Goal: Transaction & Acquisition: Purchase product/service

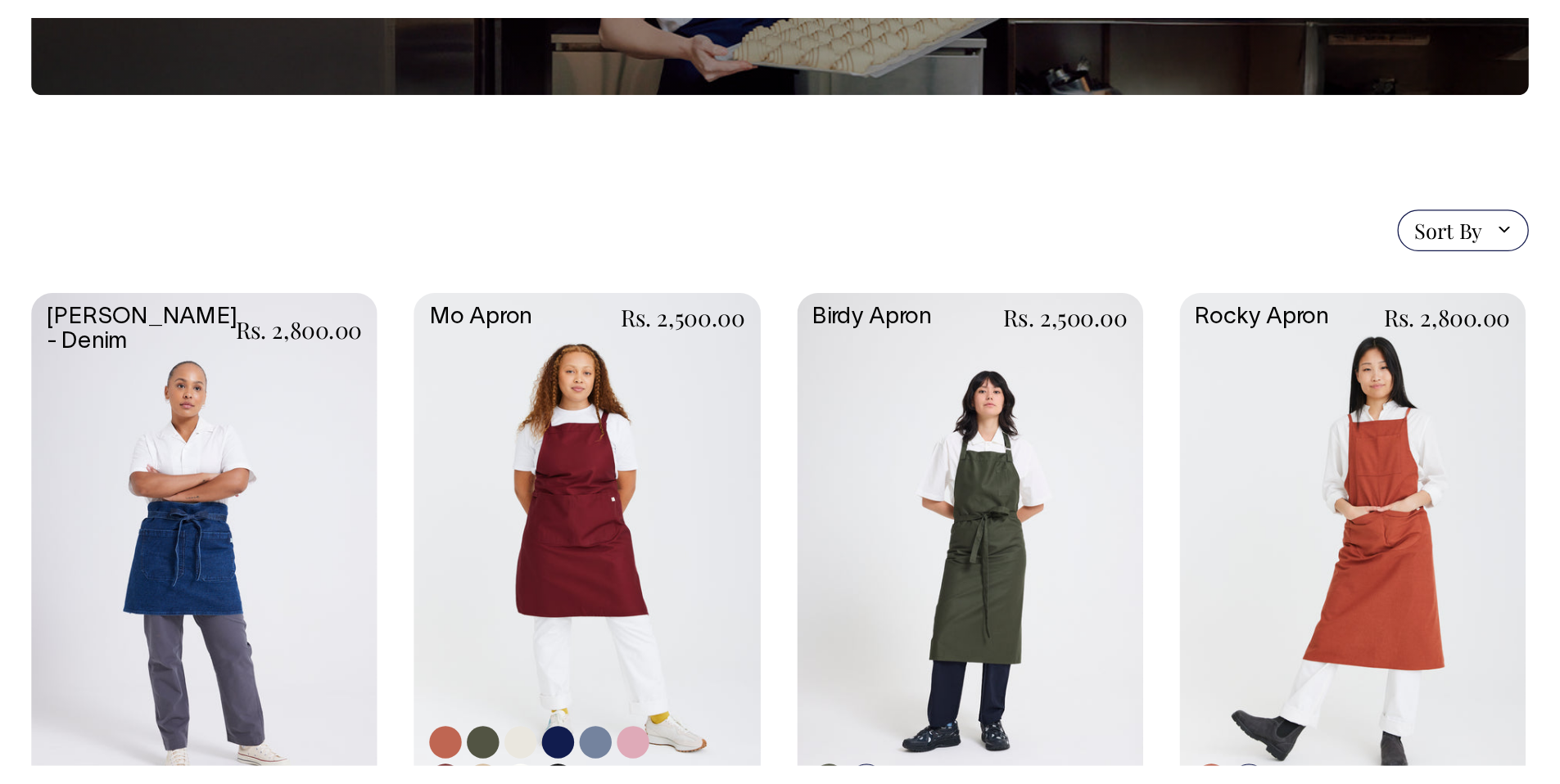
scroll to position [288, 0]
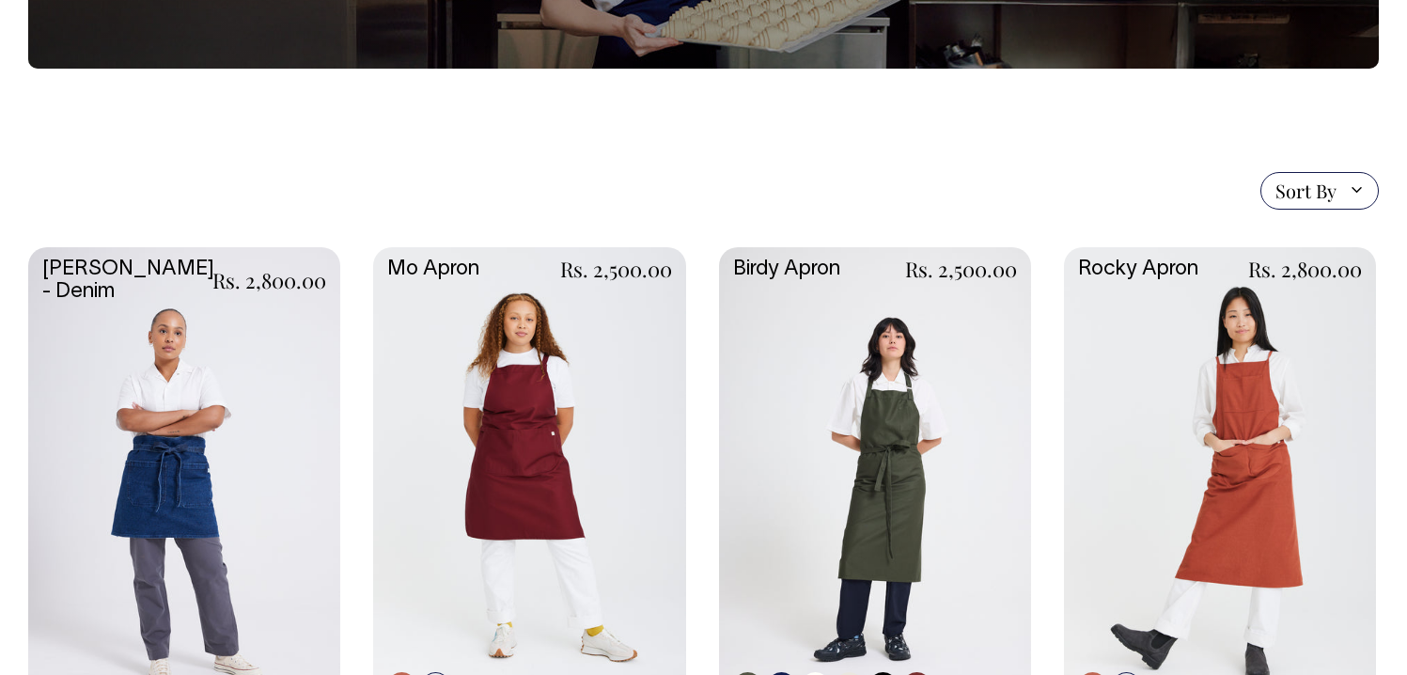
click at [773, 417] on link at bounding box center [875, 479] width 312 height 464
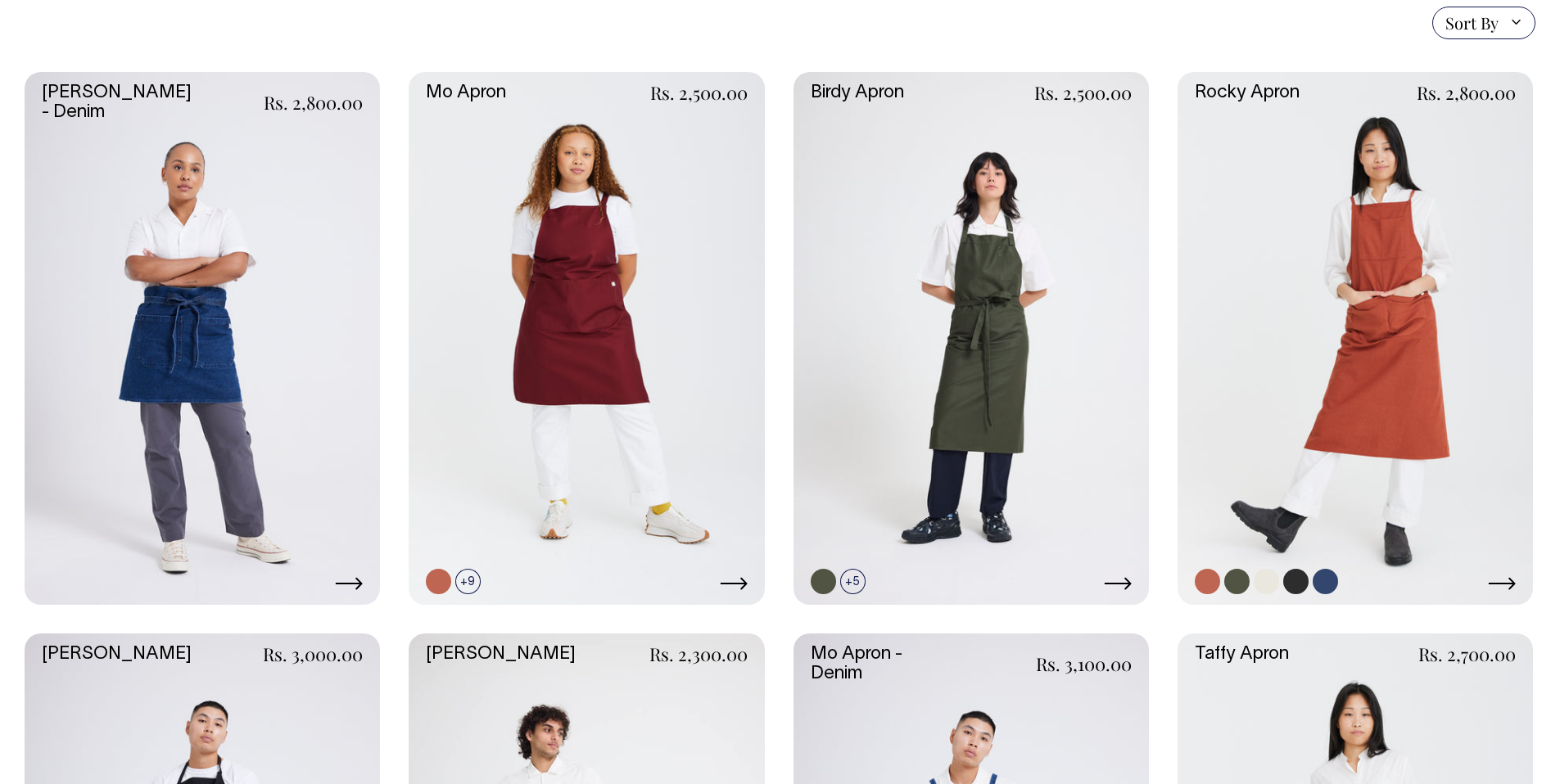
click at [1225, 287] on link at bounding box center [1356, 339] width 356 height 533
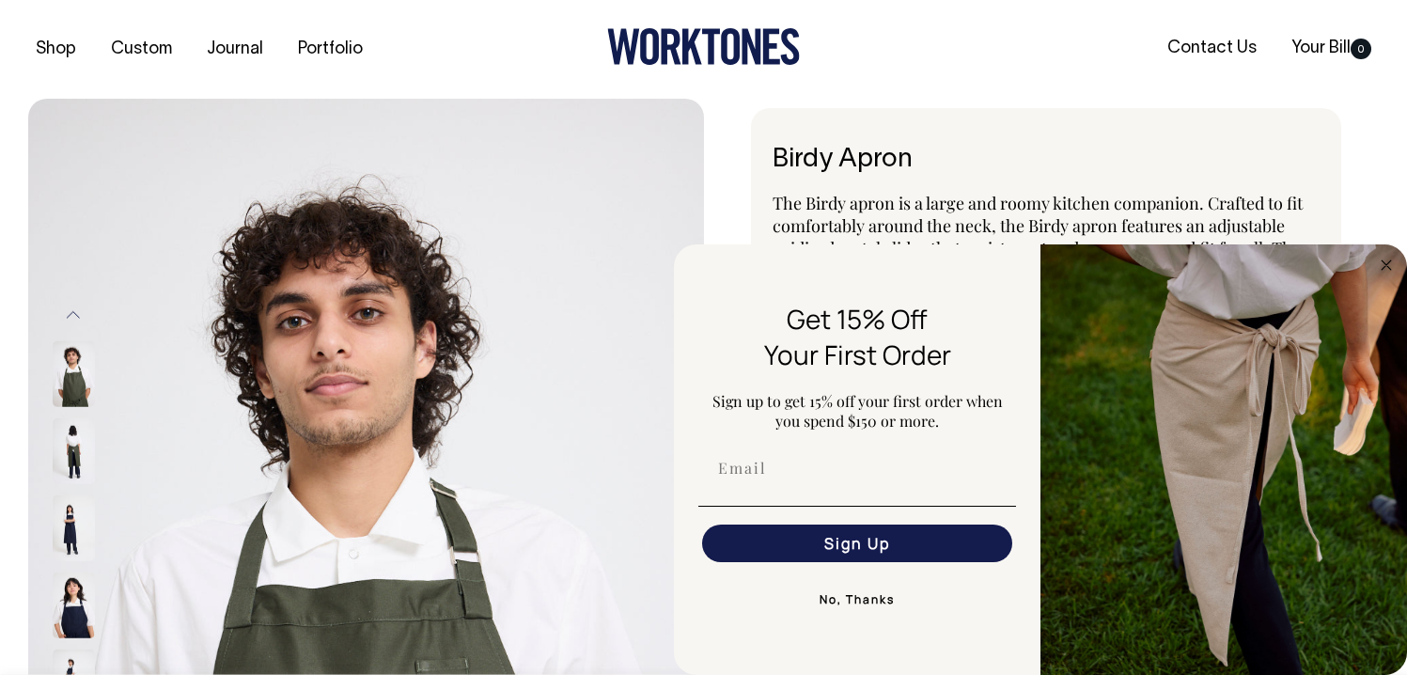
click at [78, 472] on img at bounding box center [74, 451] width 42 height 66
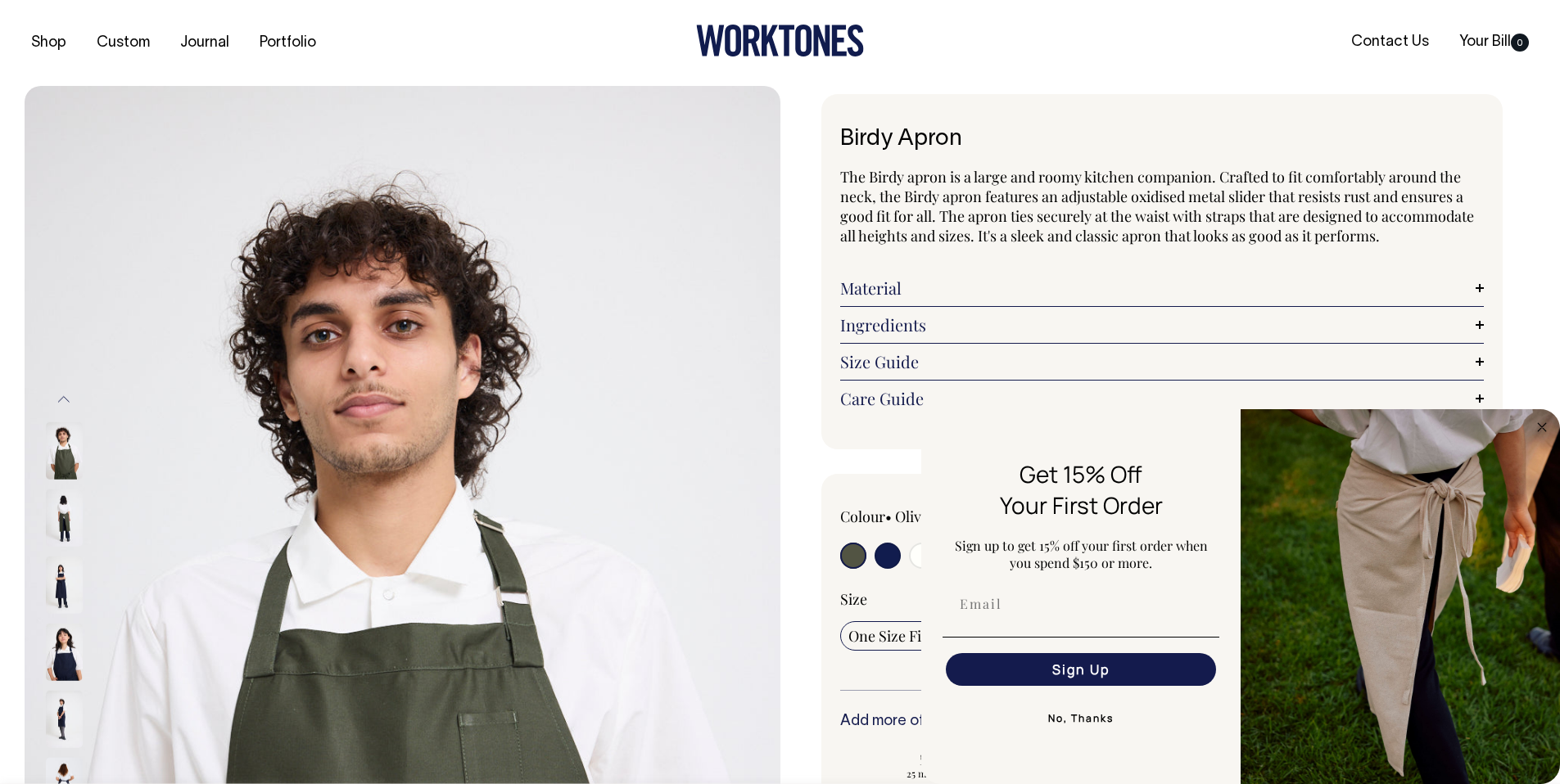
click at [64, 458] on img at bounding box center [64, 451] width 37 height 57
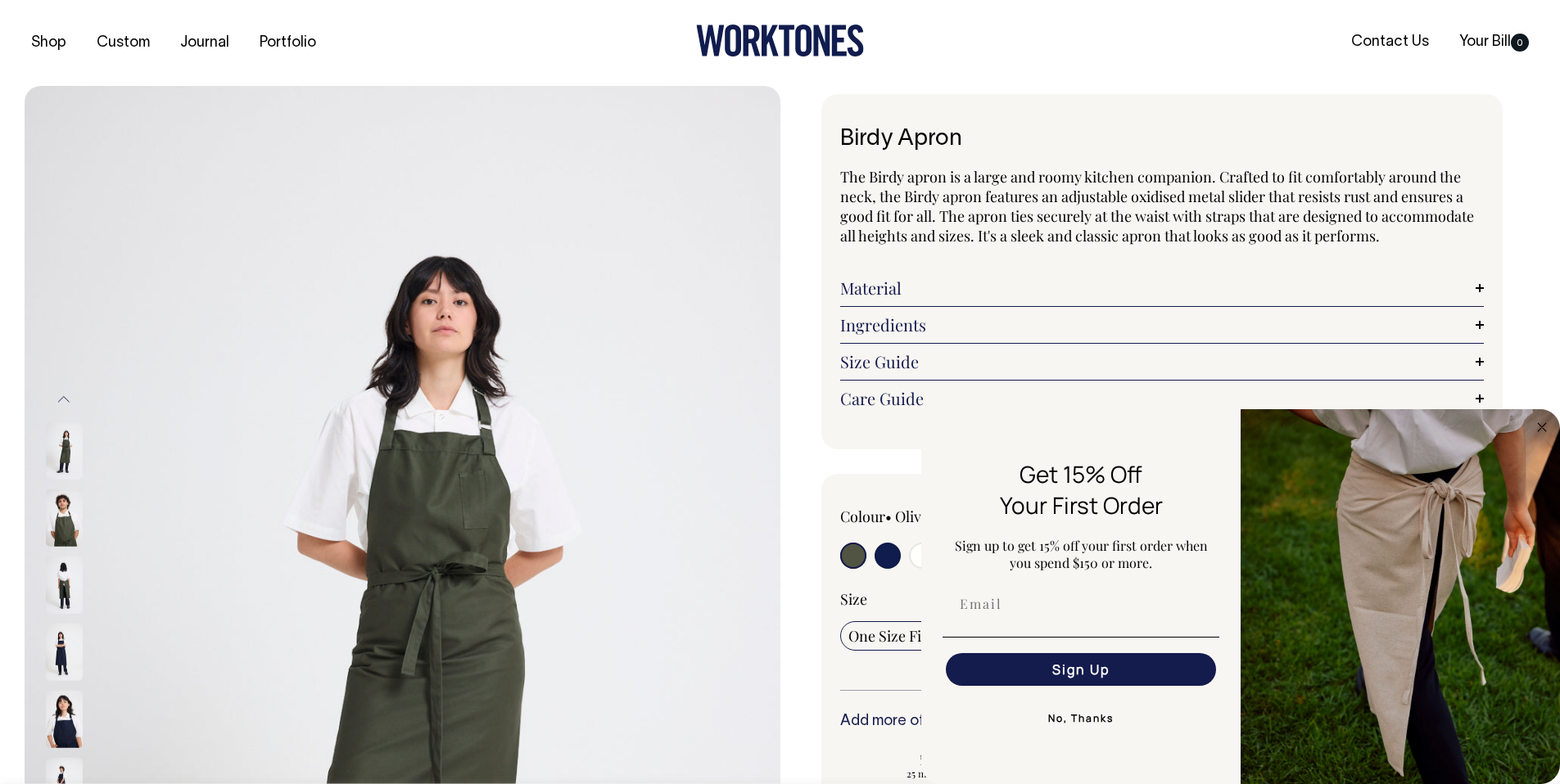
click at [64, 458] on img at bounding box center [64, 451] width 37 height 57
click at [63, 510] on img at bounding box center [64, 518] width 37 height 57
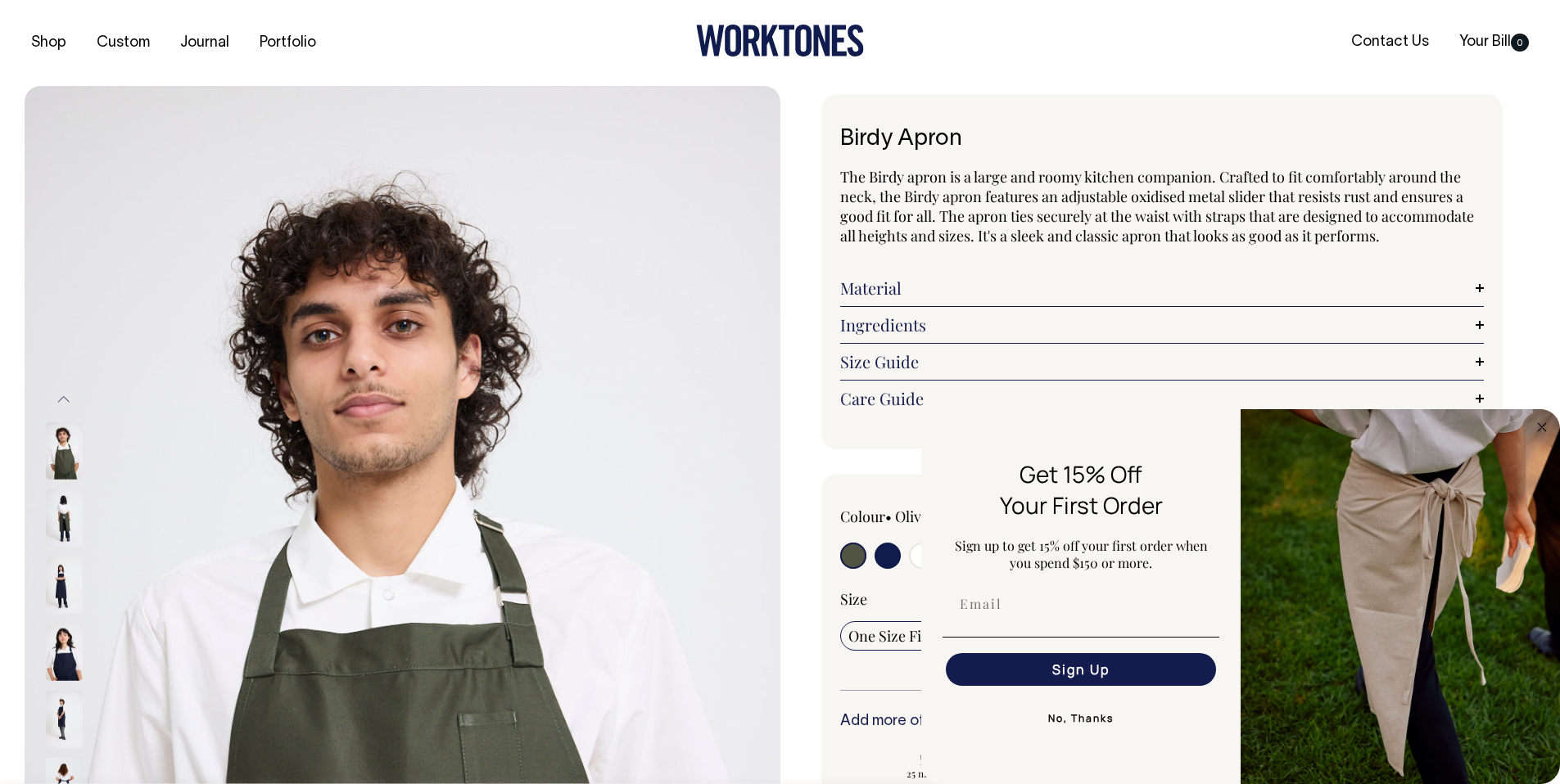
click at [72, 502] on img at bounding box center [64, 518] width 37 height 57
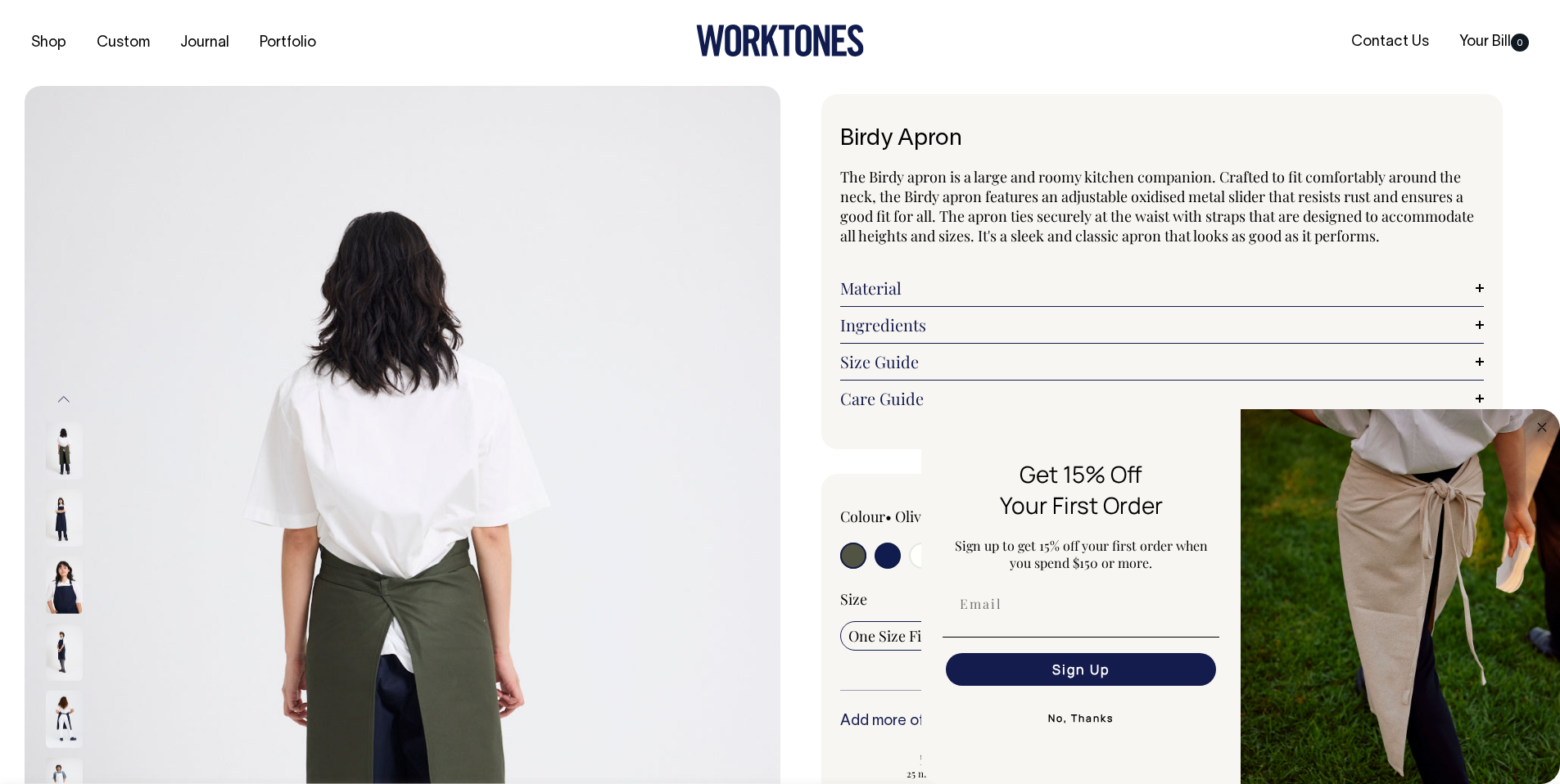
click at [72, 517] on img at bounding box center [64, 518] width 37 height 57
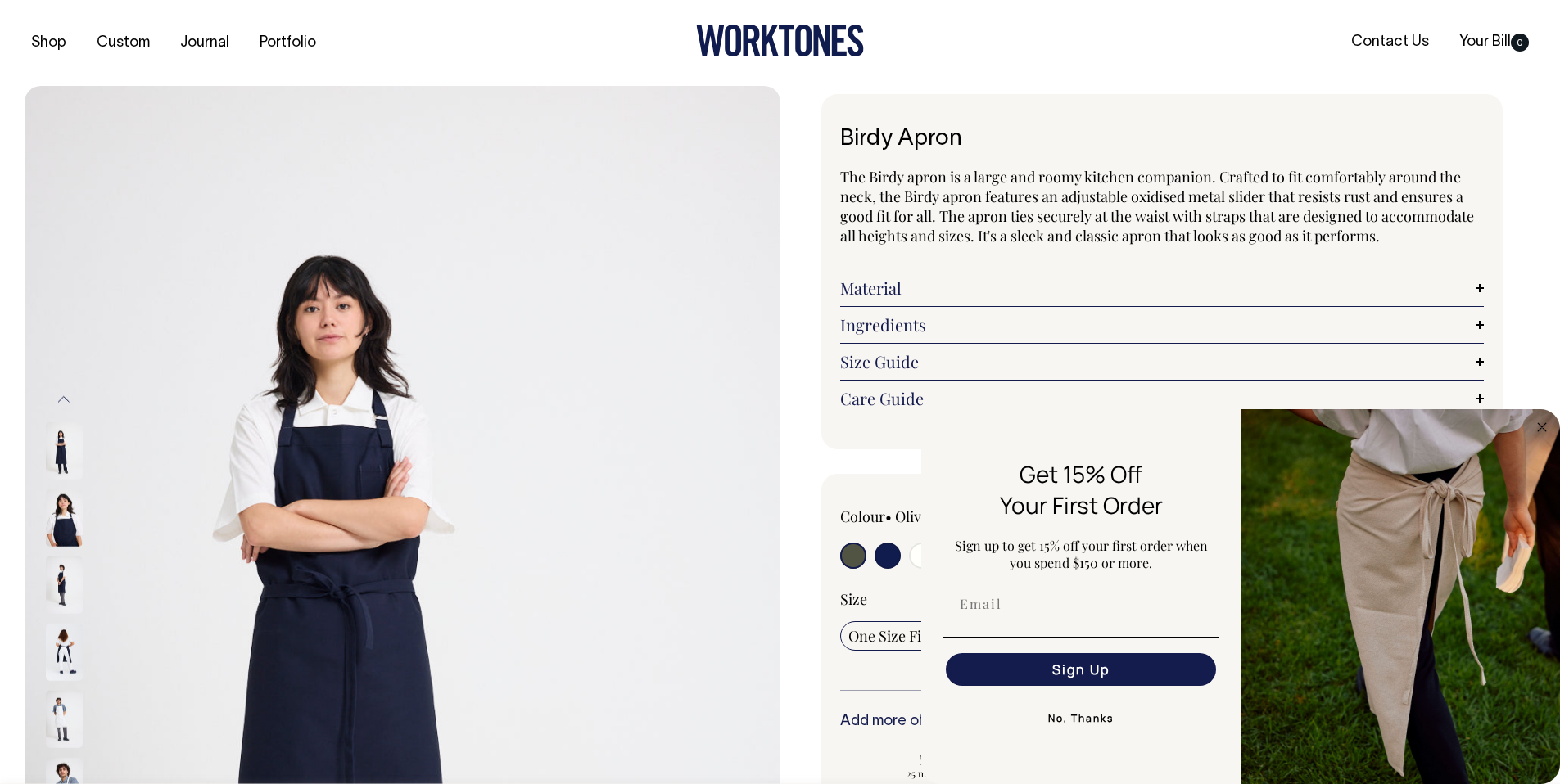
click at [61, 587] on img at bounding box center [64, 652] width 37 height 57
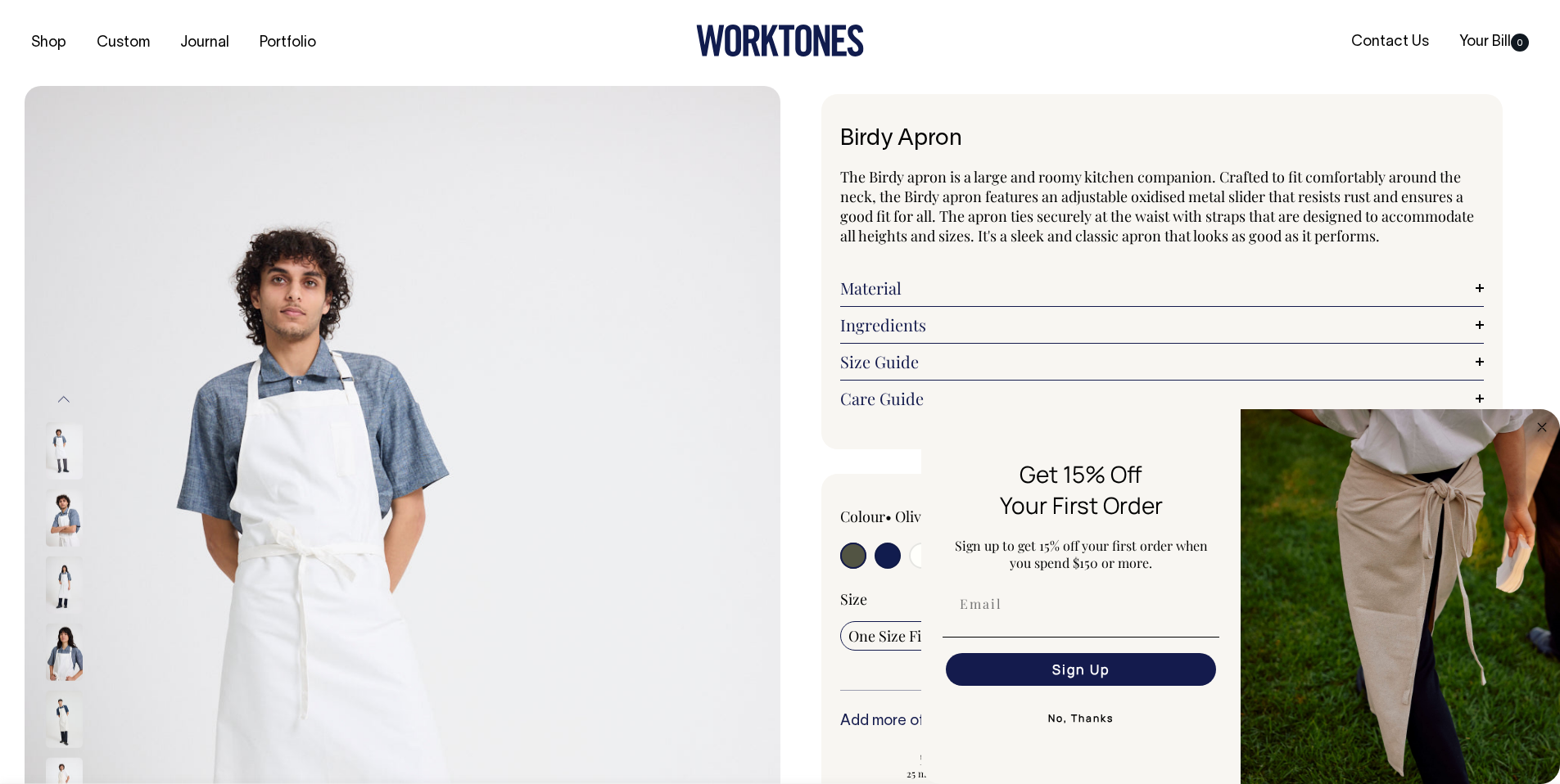
click at [63, 576] on img at bounding box center [64, 585] width 37 height 57
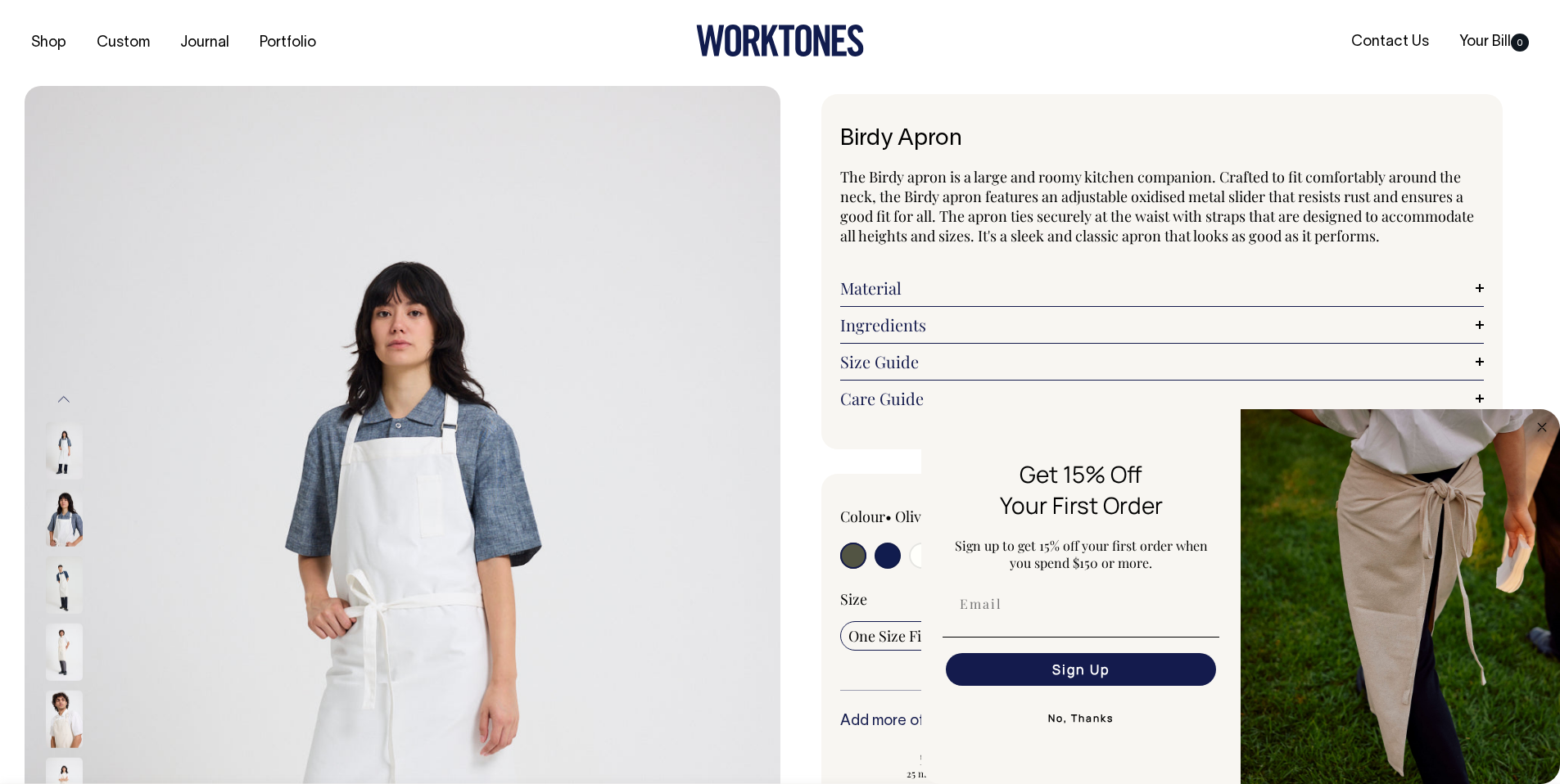
click at [63, 587] on img at bounding box center [64, 585] width 37 height 57
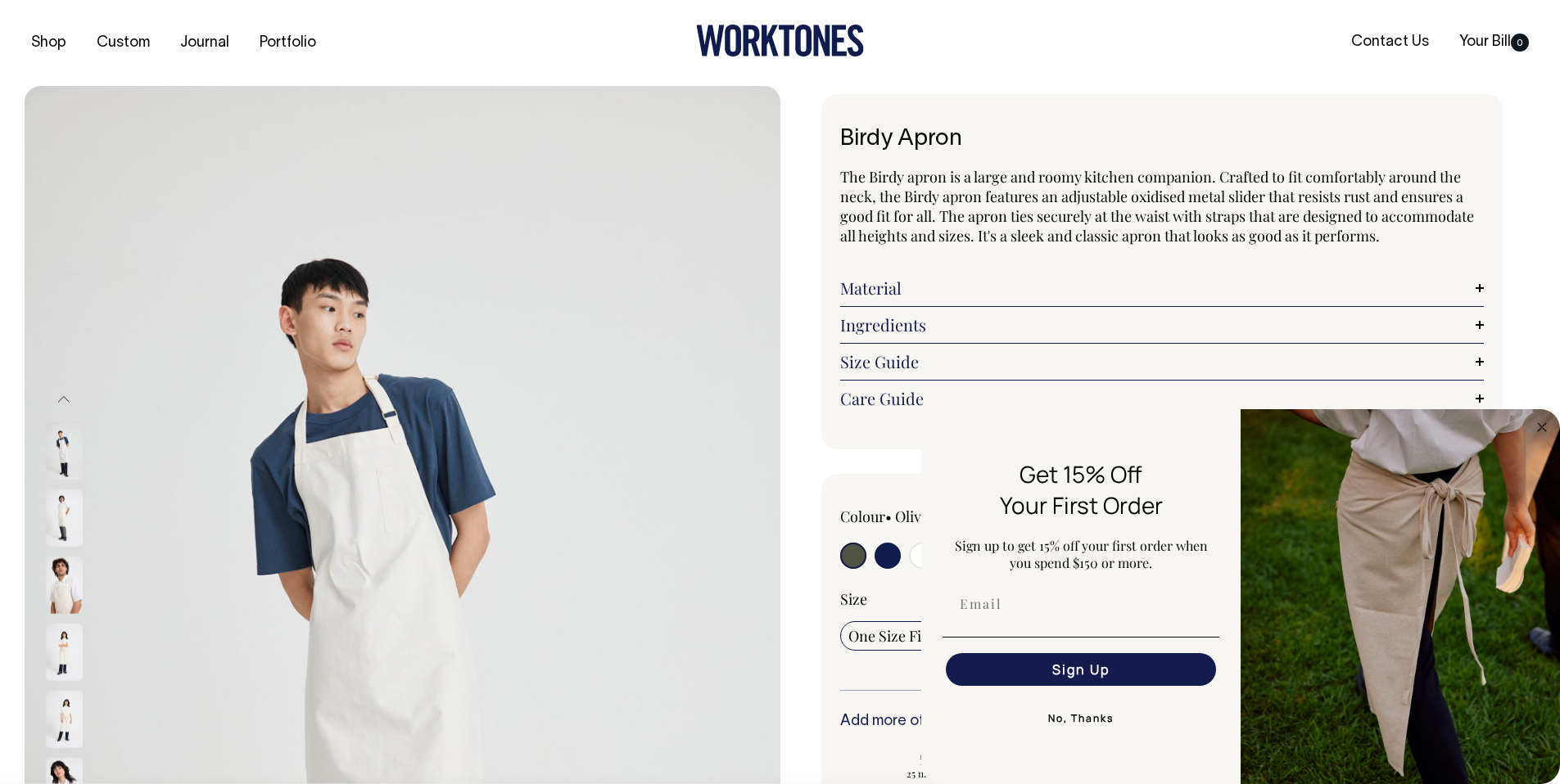
click at [67, 587] on img at bounding box center [64, 585] width 37 height 57
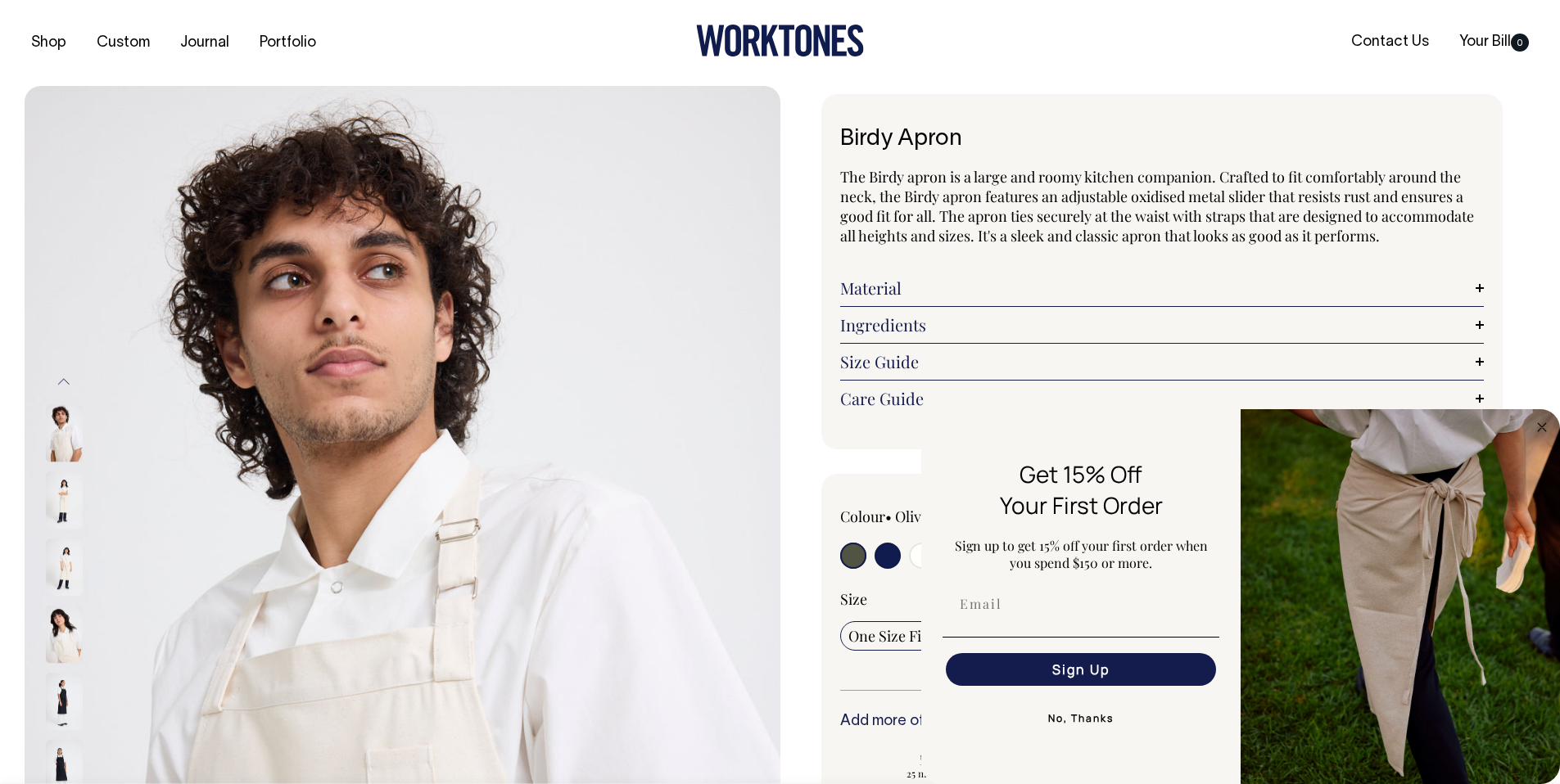
click at [70, 576] on img at bounding box center [64, 568] width 37 height 57
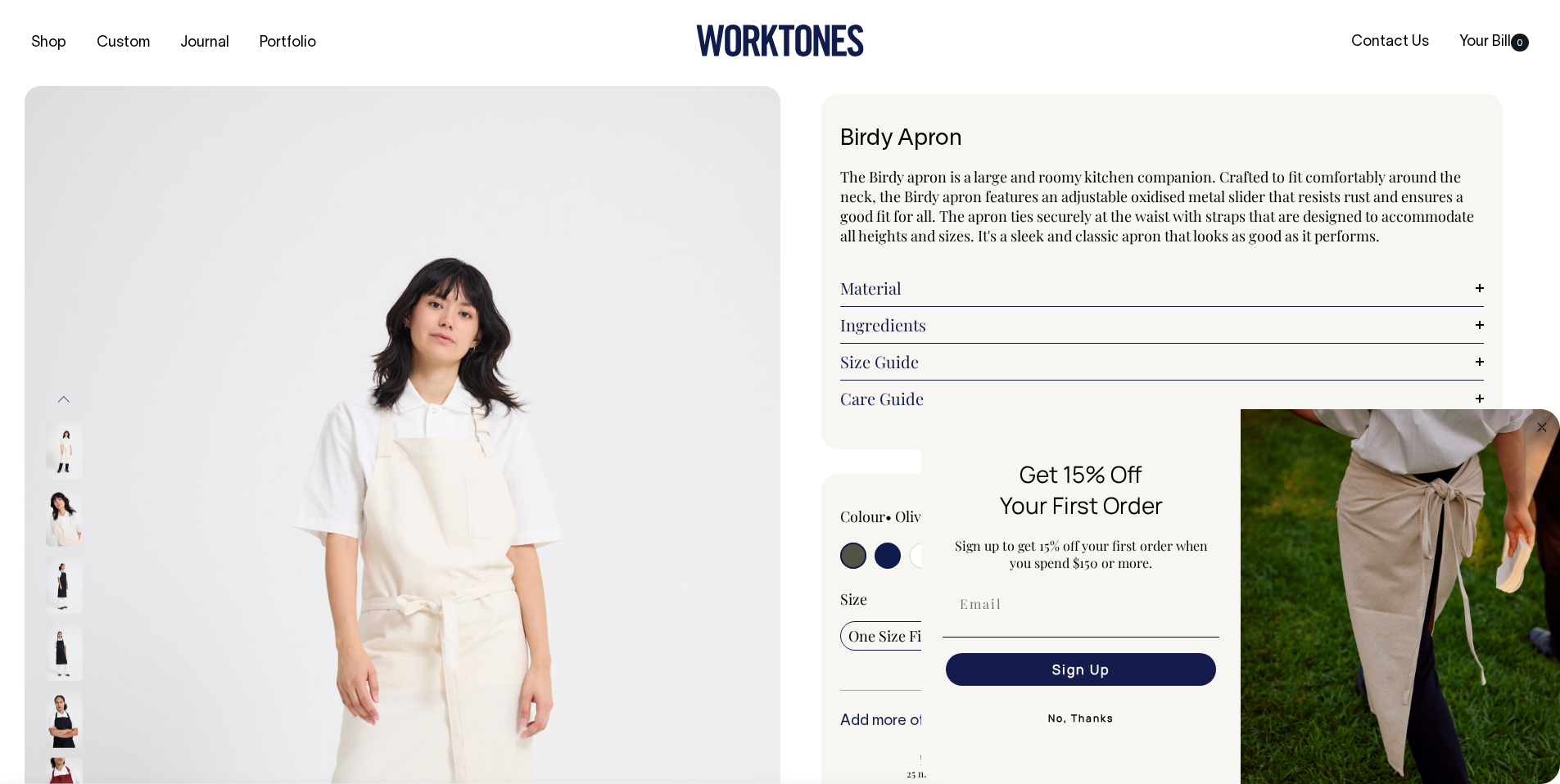
click at [57, 587] on img at bounding box center [64, 652] width 37 height 57
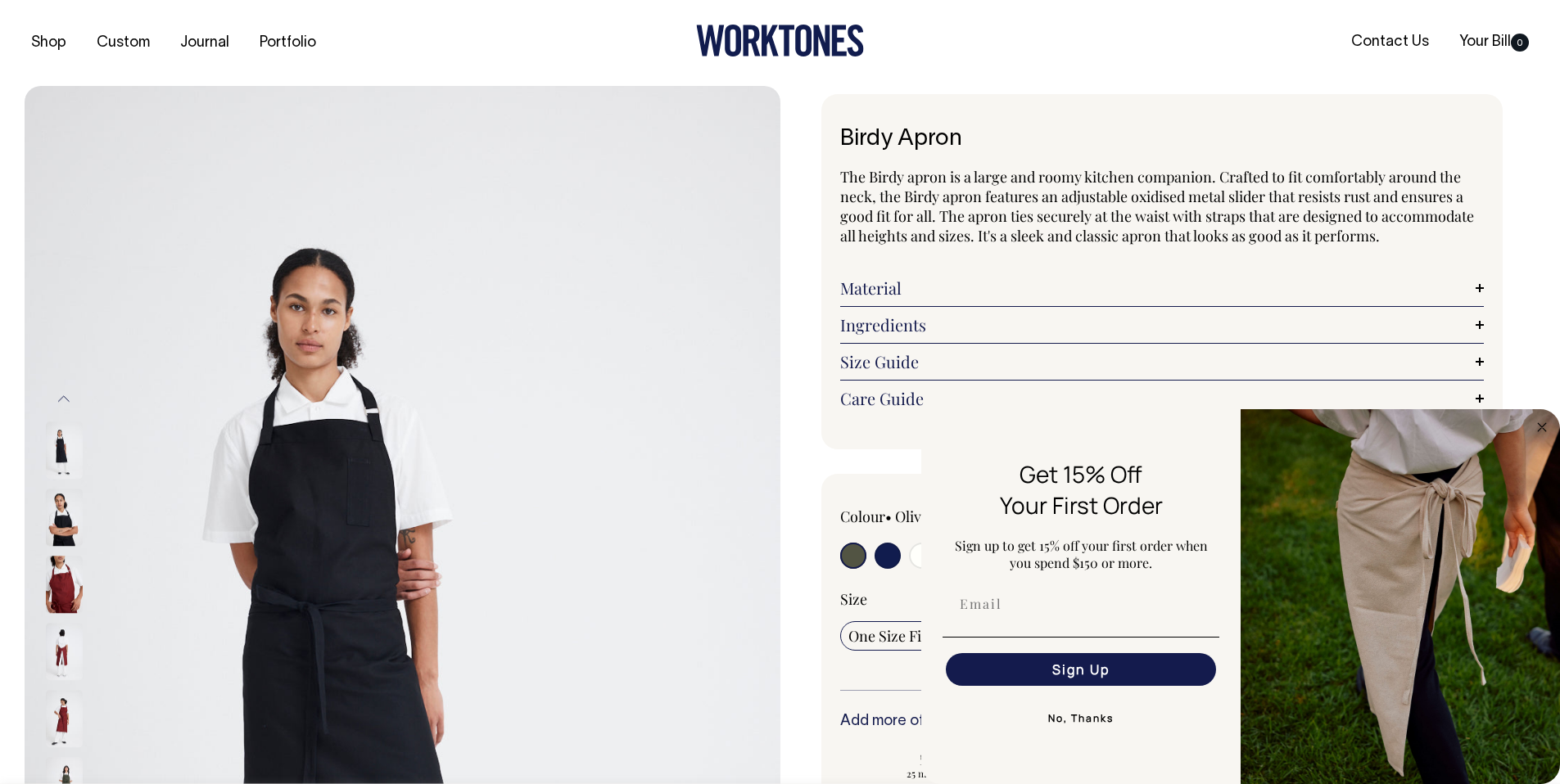
click at [61, 587] on img at bounding box center [64, 585] width 37 height 57
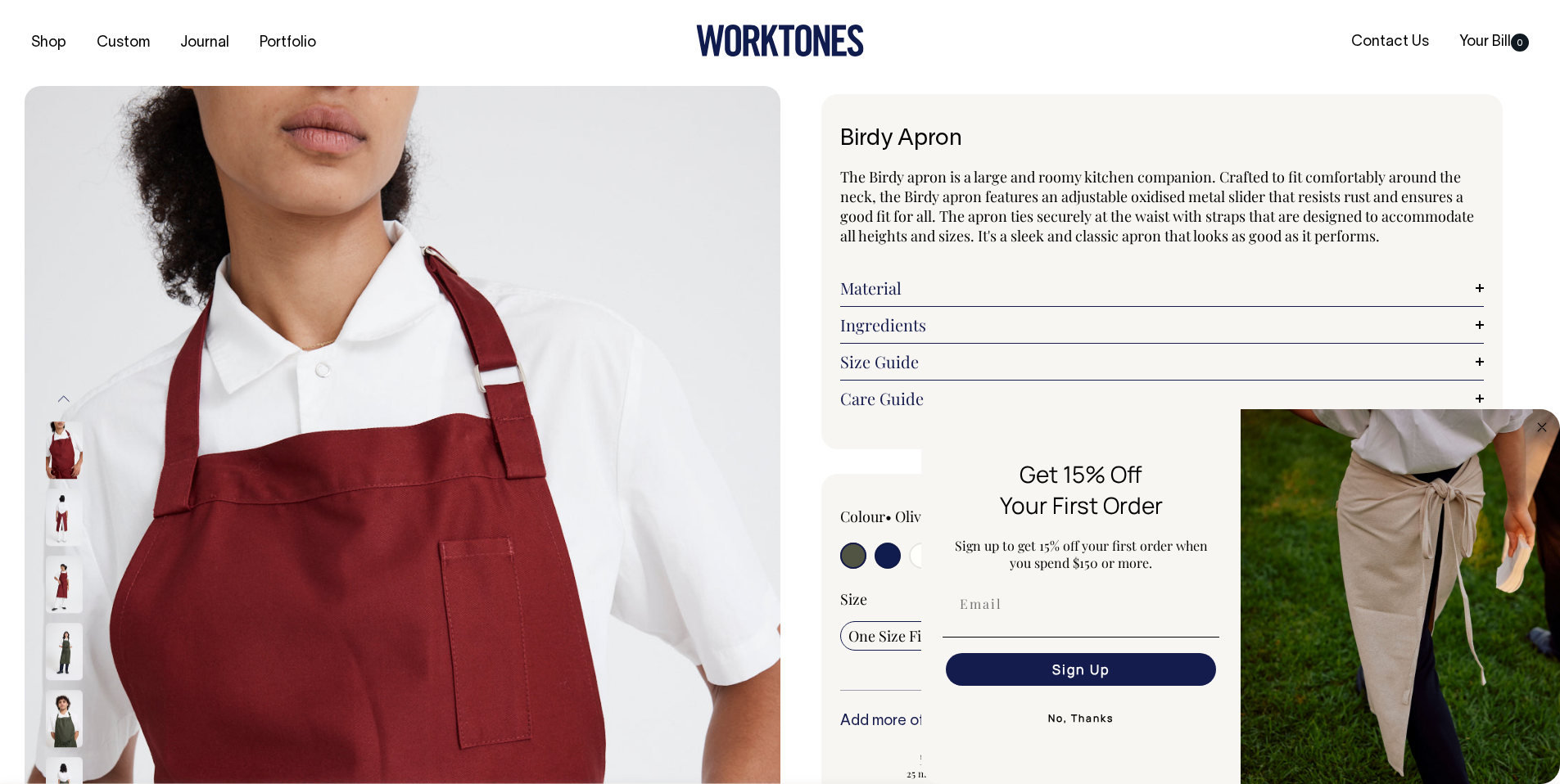
click at [61, 587] on img at bounding box center [64, 652] width 37 height 57
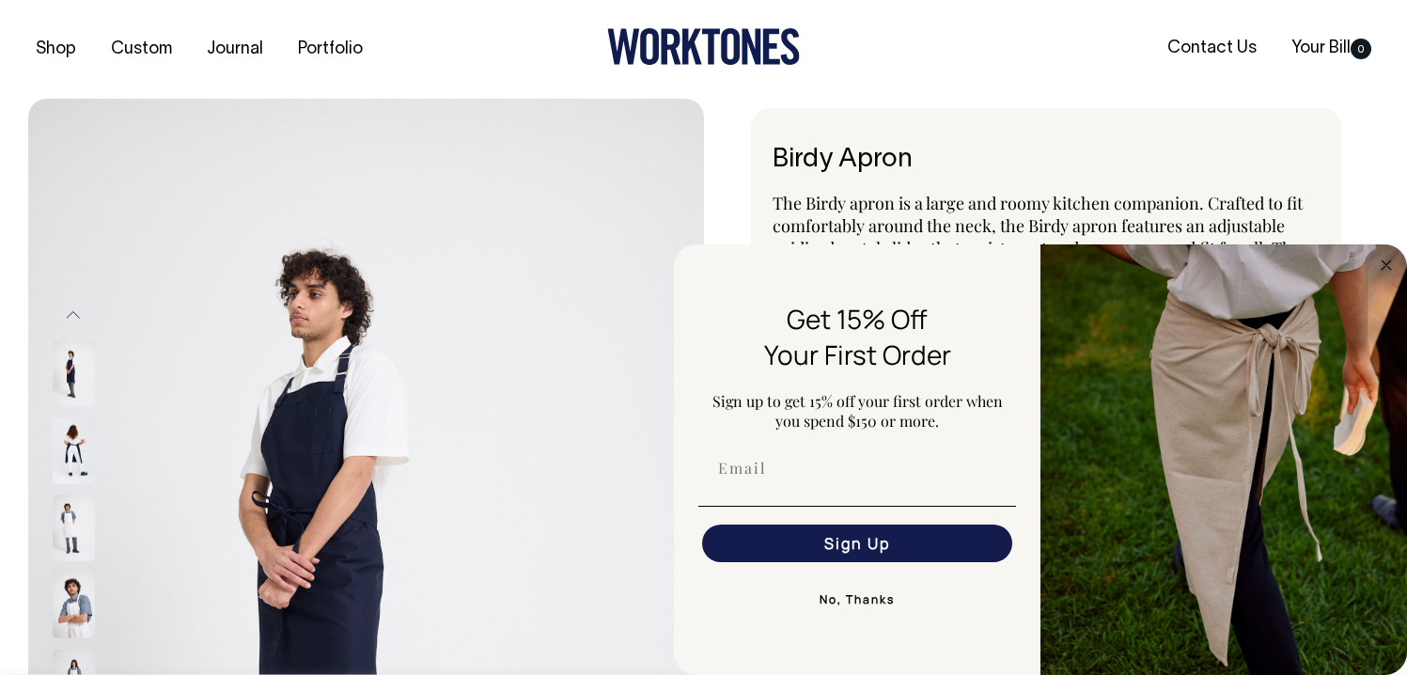
click at [864, 605] on button "No, Thanks" at bounding box center [857, 600] width 318 height 38
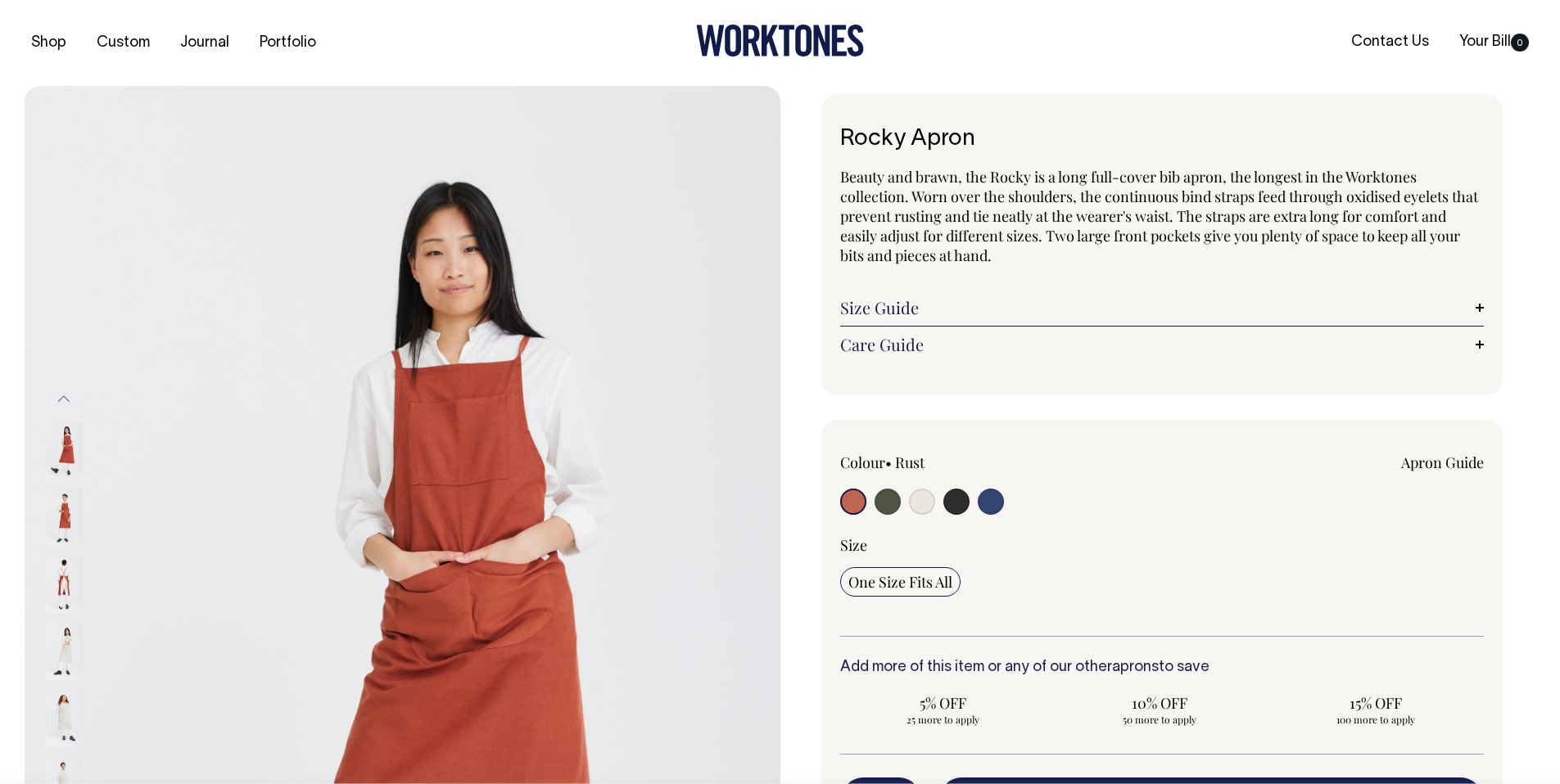
click at [64, 509] on img at bounding box center [64, 518] width 37 height 57
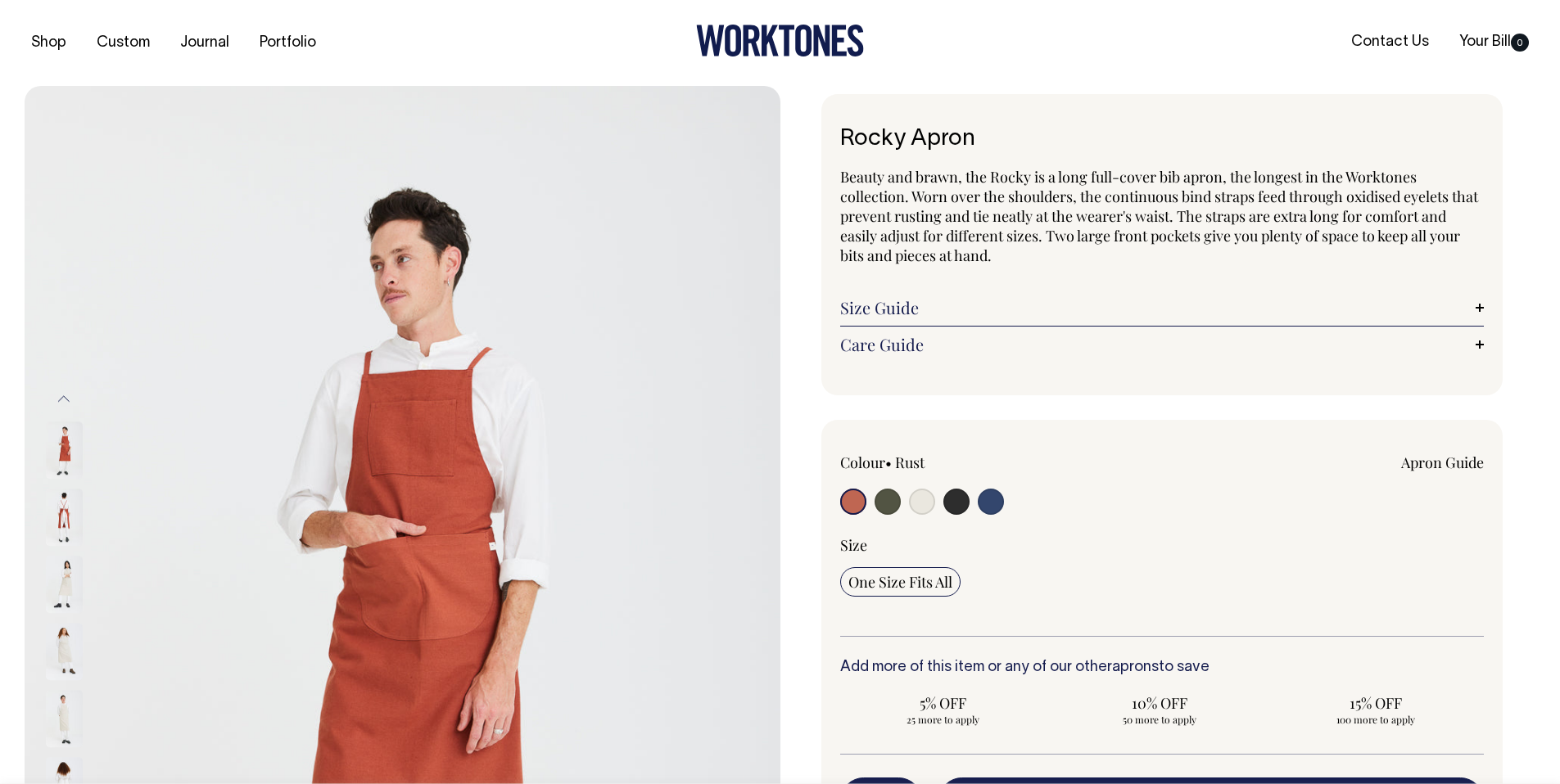
click at [64, 604] on img at bounding box center [64, 585] width 37 height 57
click at [56, 518] on img at bounding box center [64, 518] width 37 height 57
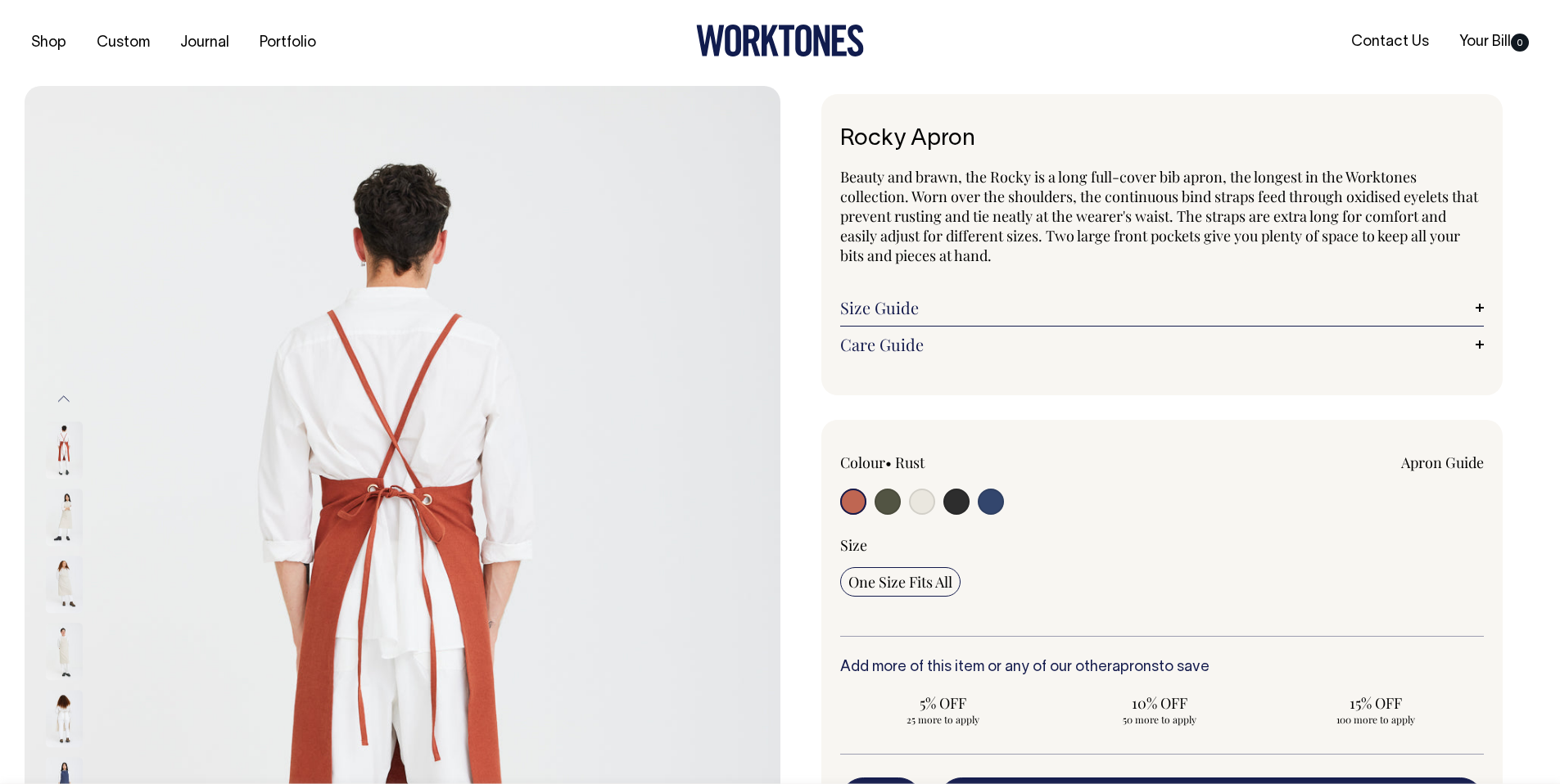
click at [61, 514] on img at bounding box center [64, 518] width 37 height 57
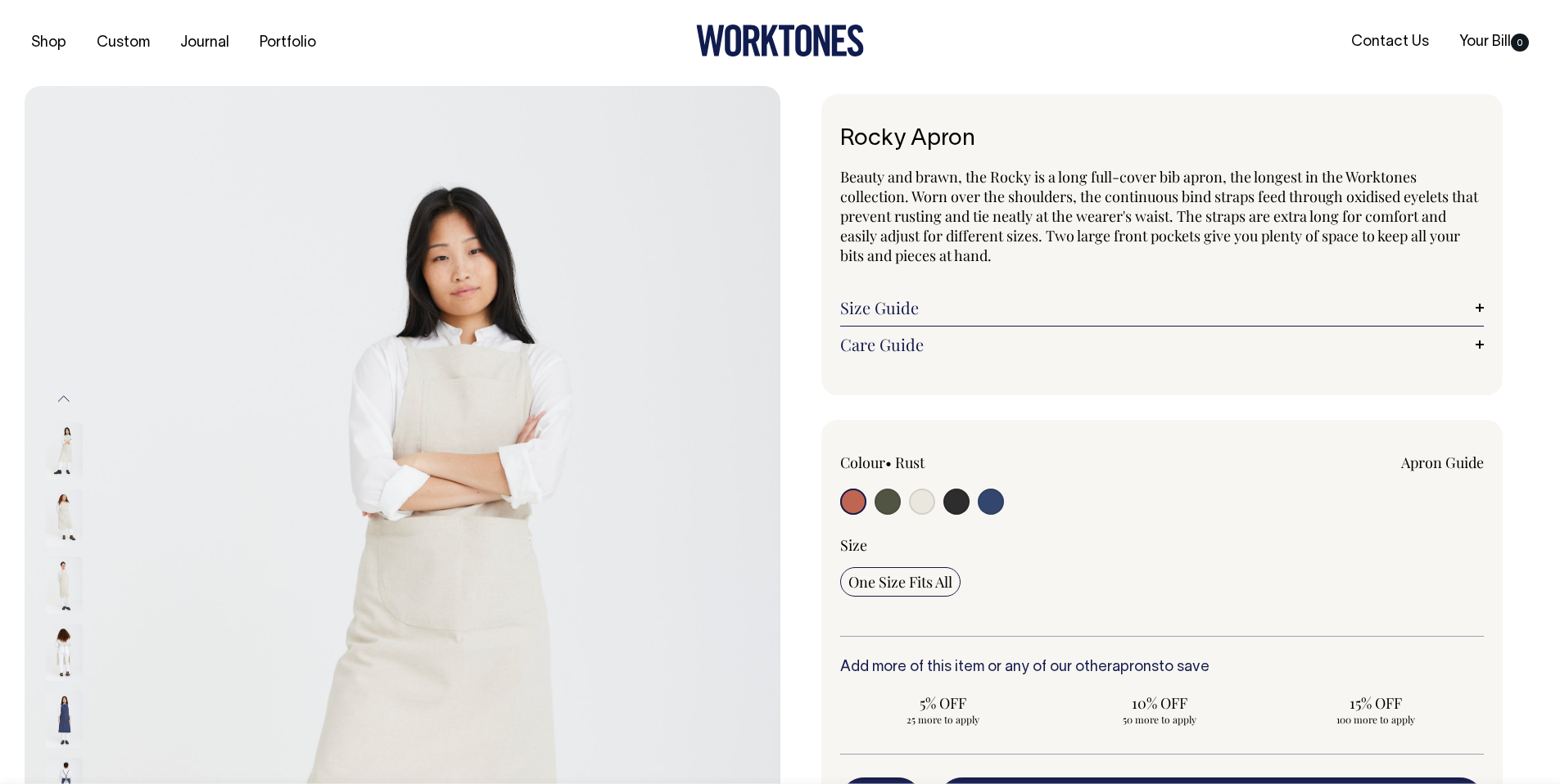
click at [62, 525] on img at bounding box center [64, 518] width 37 height 57
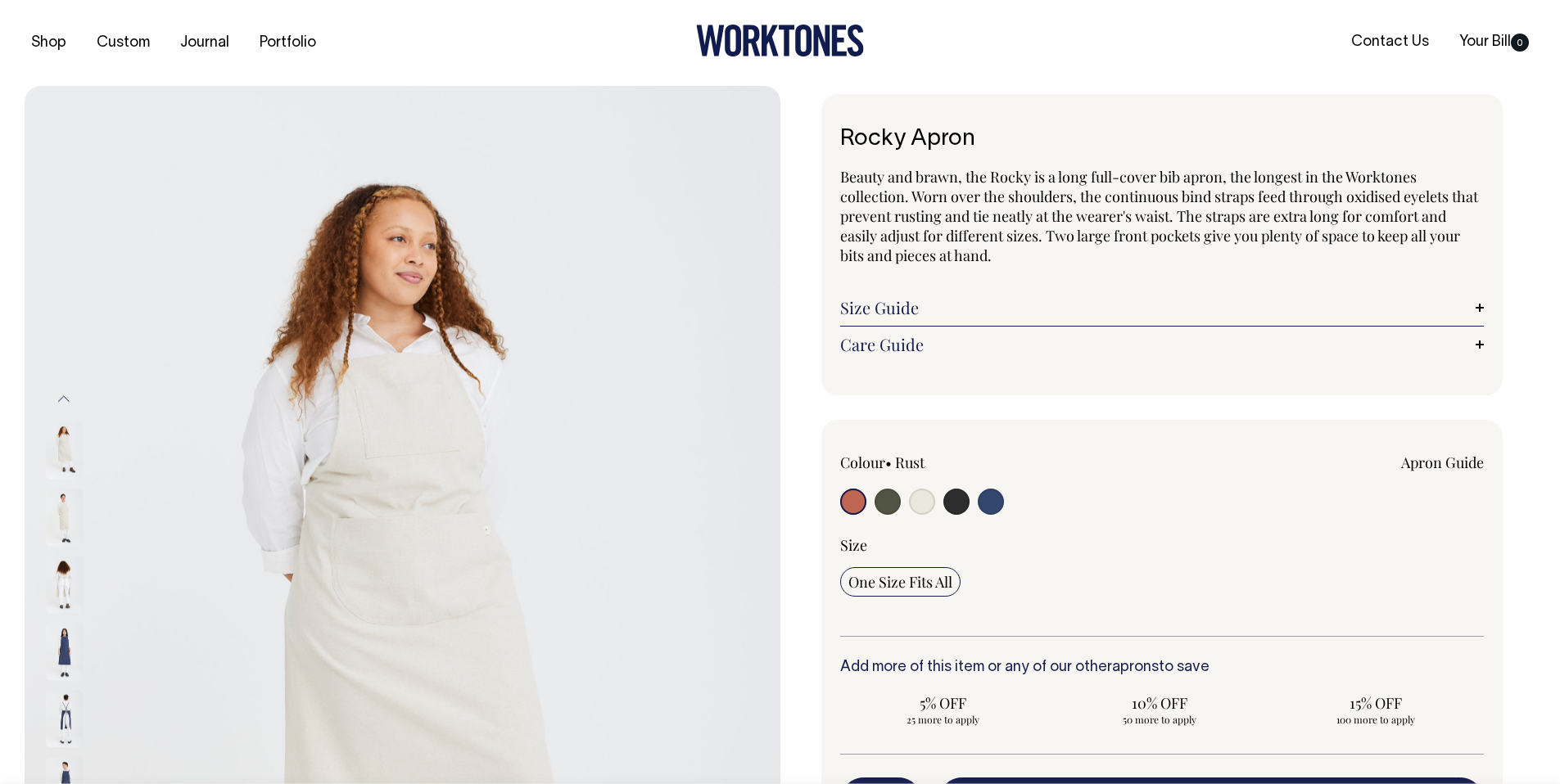
click at [65, 566] on img at bounding box center [64, 585] width 37 height 57
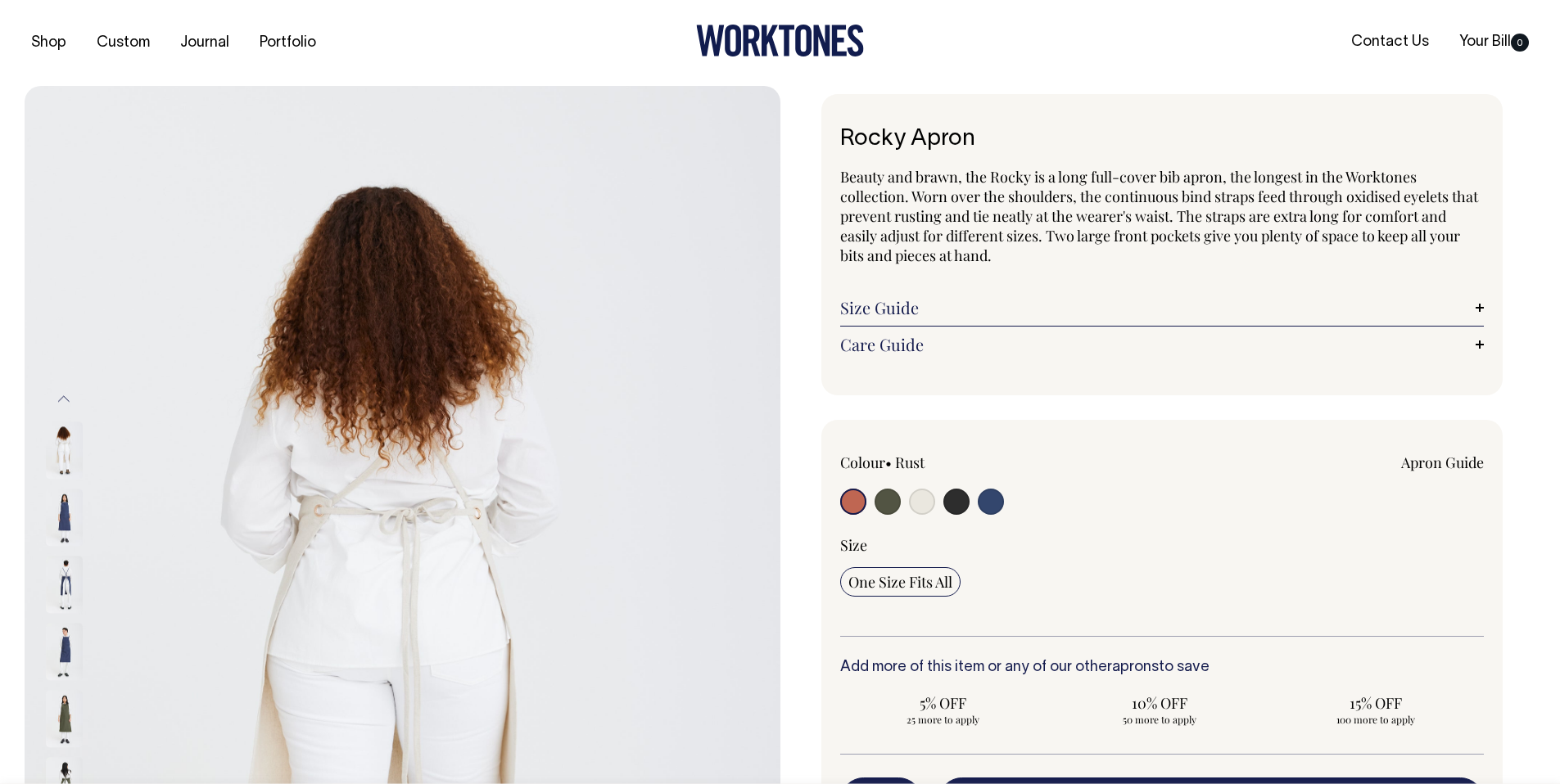
click at [63, 581] on img at bounding box center [64, 585] width 37 height 57
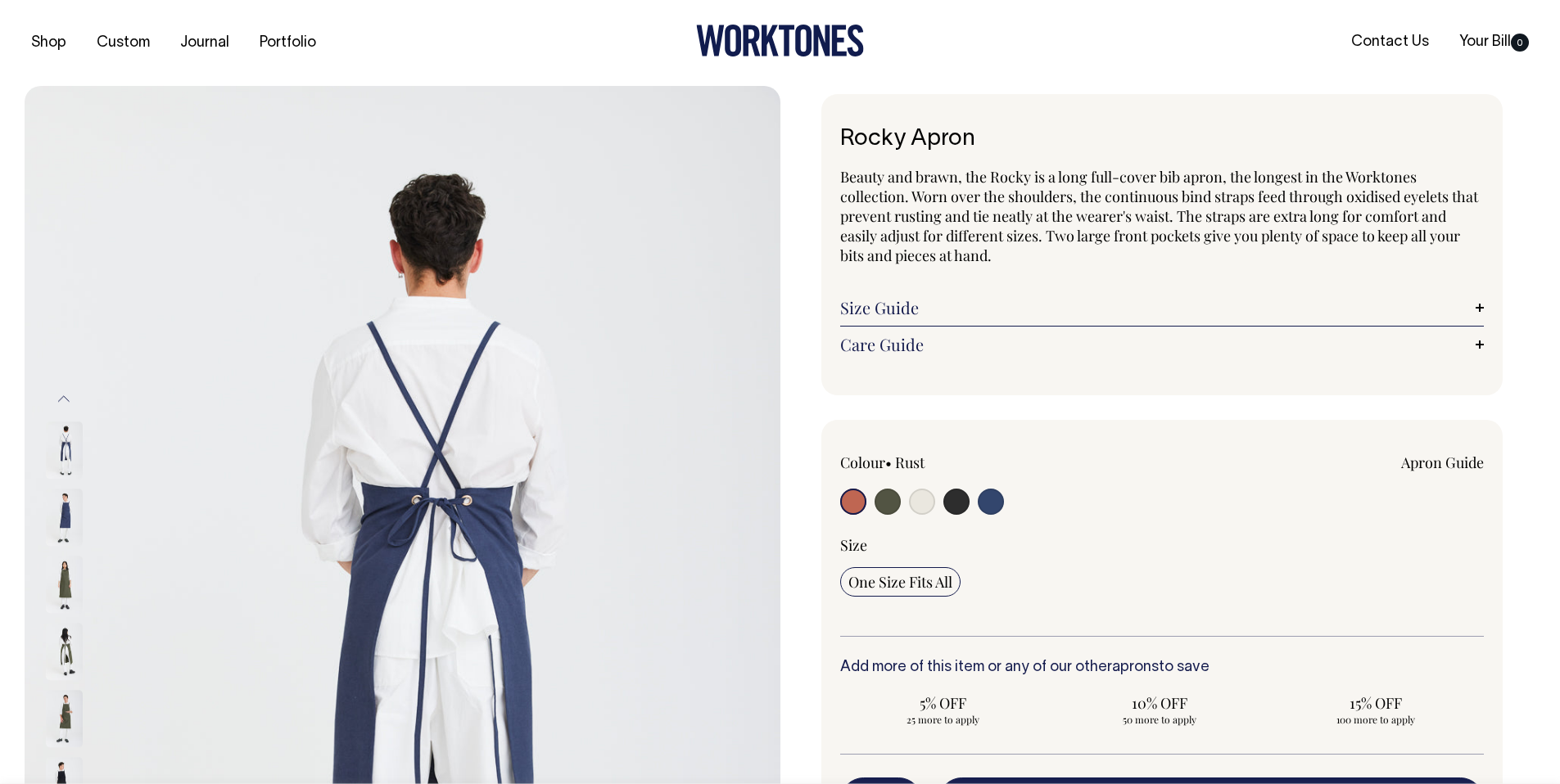
click at [57, 648] on img at bounding box center [64, 652] width 37 height 57
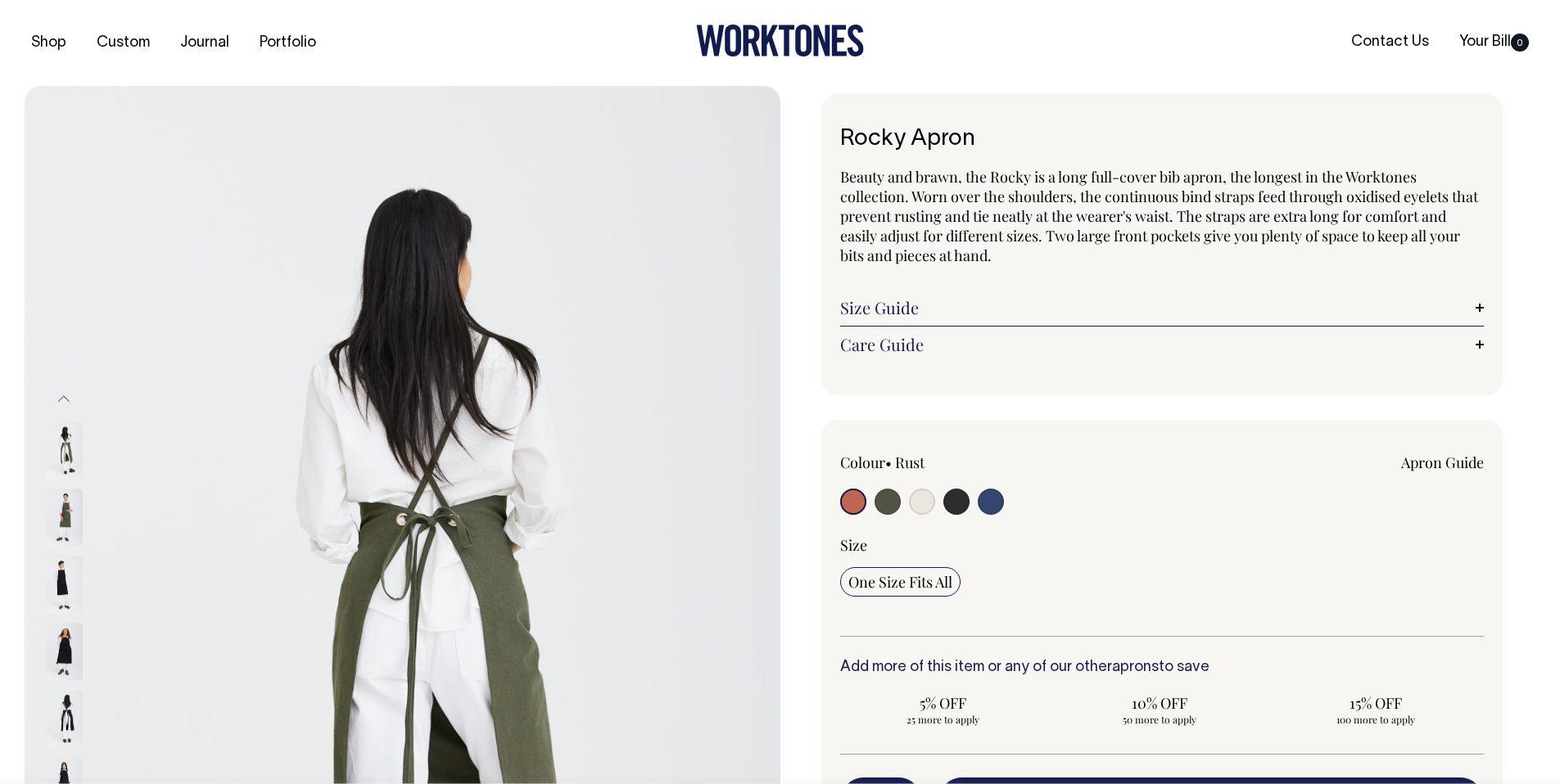
click at [57, 648] on img at bounding box center [64, 652] width 37 height 57
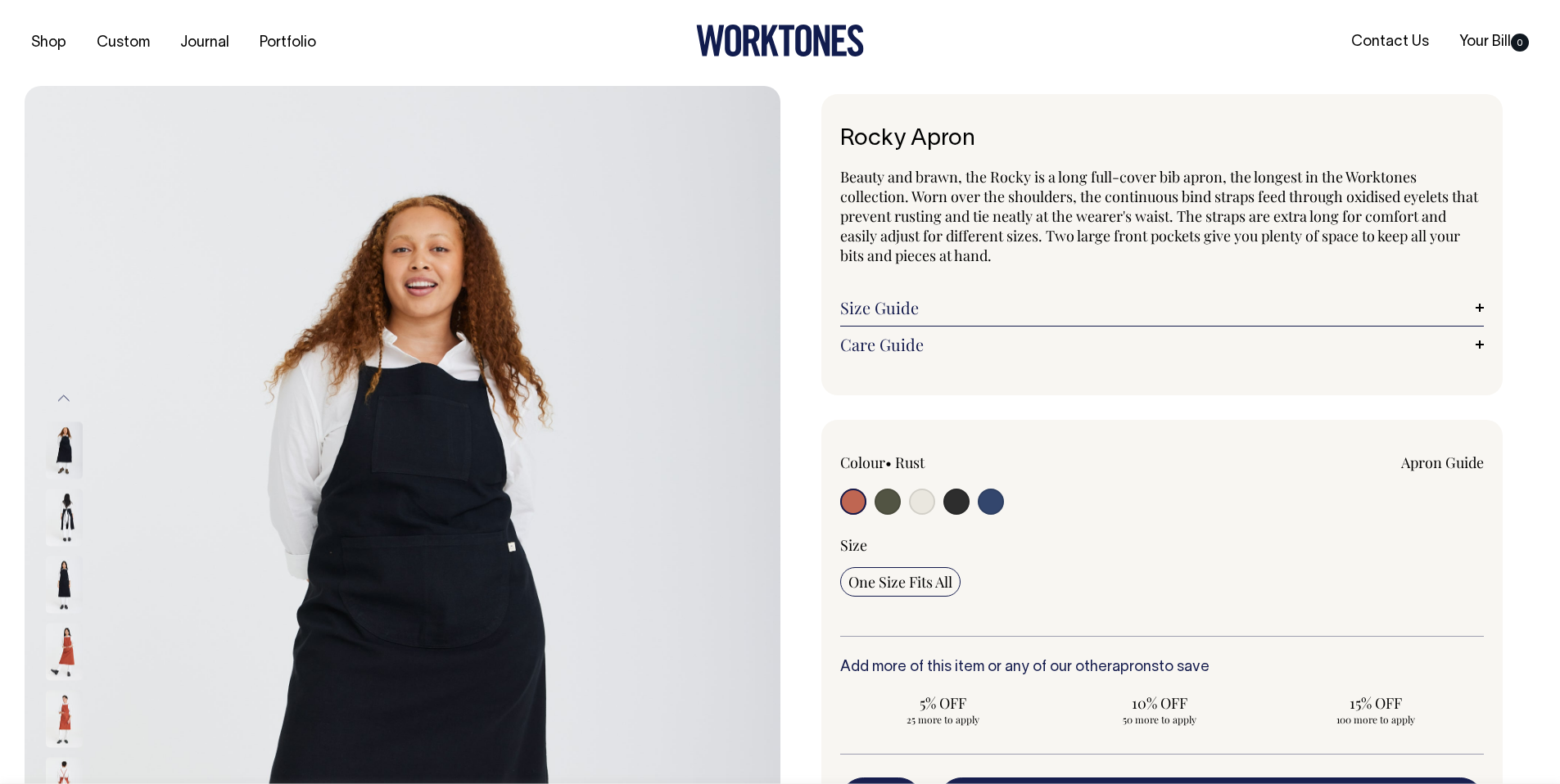
click at [57, 648] on img at bounding box center [64, 652] width 37 height 57
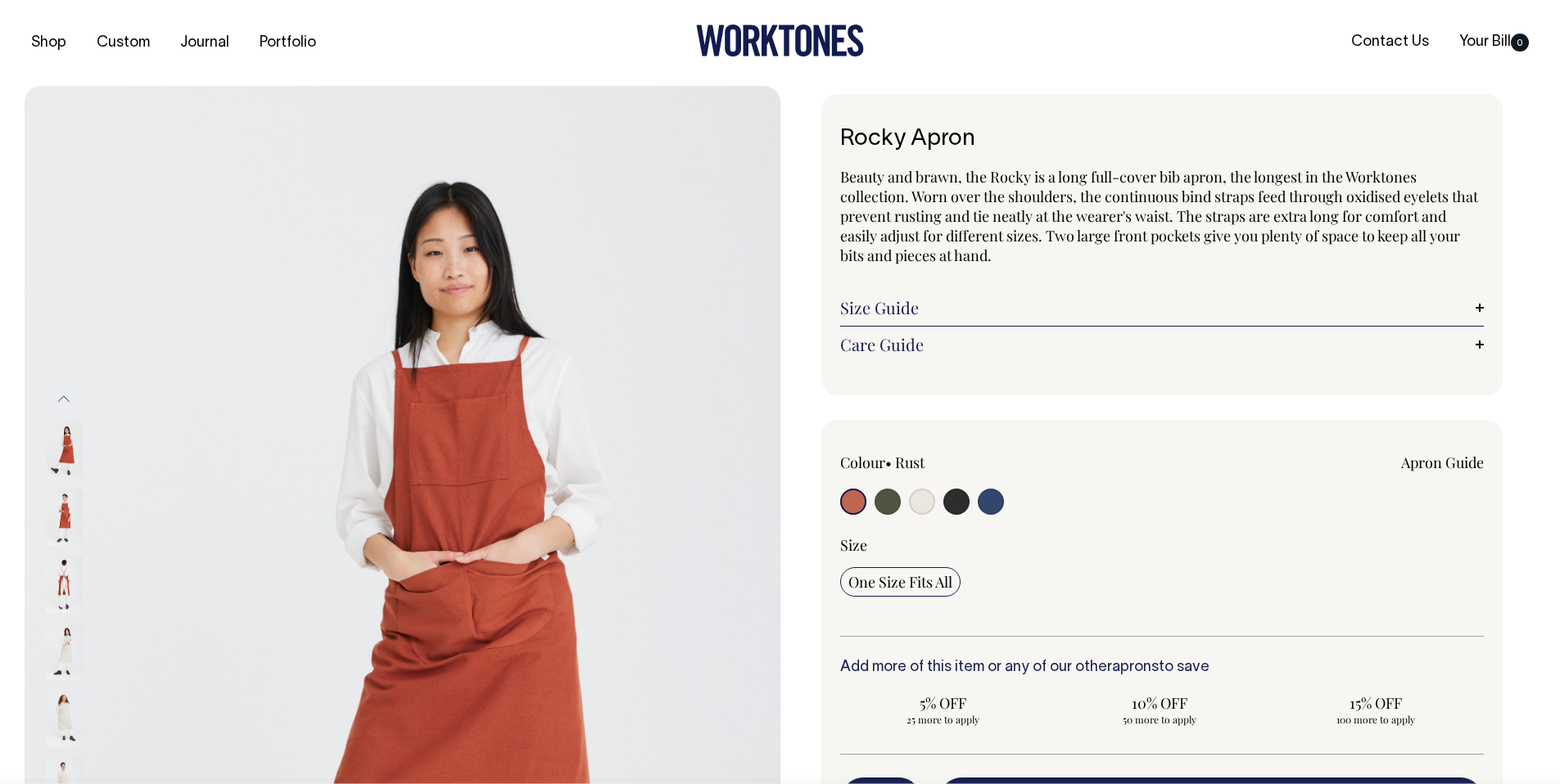
click at [61, 670] on img at bounding box center [64, 652] width 37 height 57
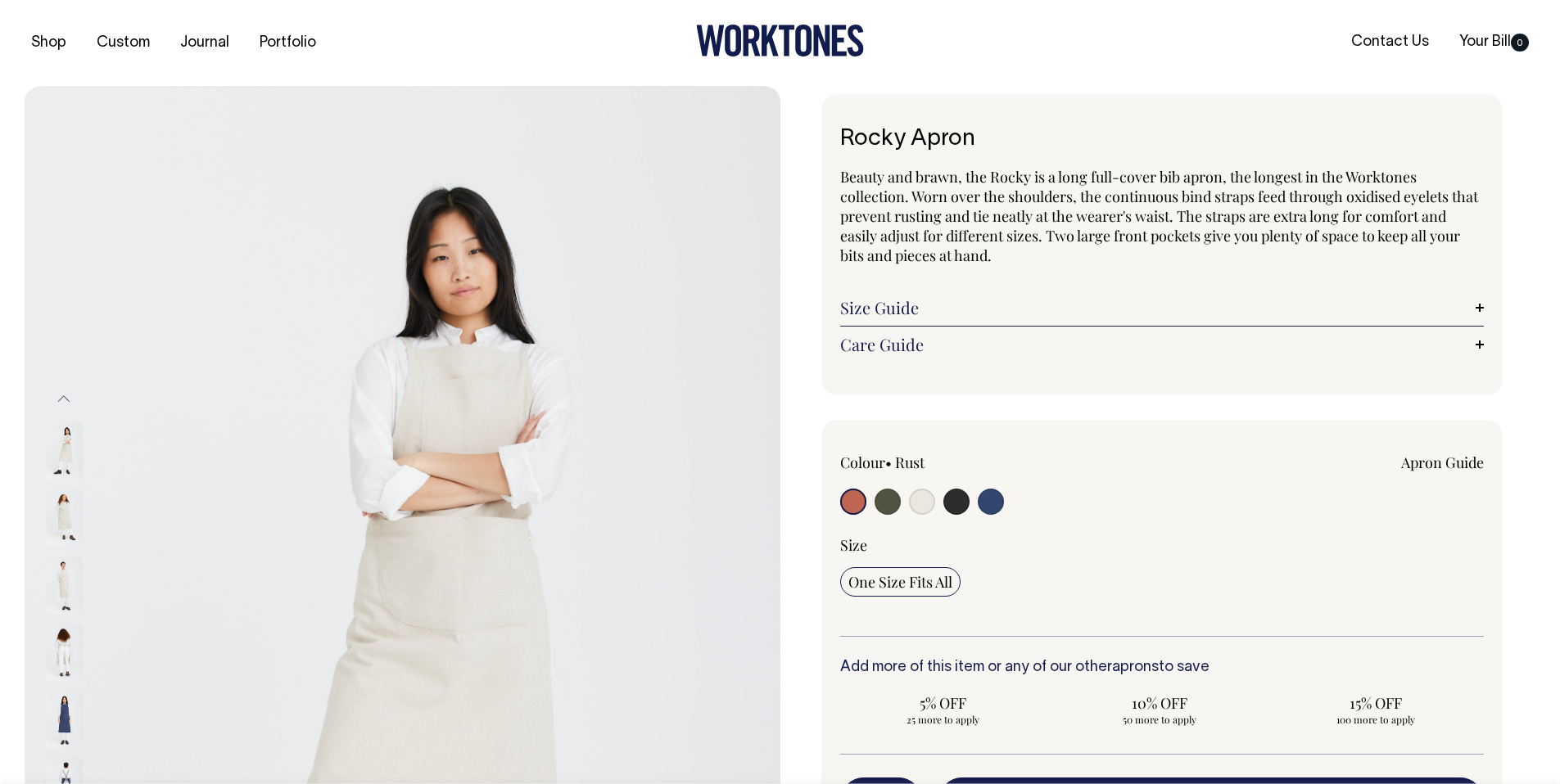
click at [66, 443] on img at bounding box center [64, 451] width 37 height 57
click at [63, 679] on img at bounding box center [64, 652] width 37 height 57
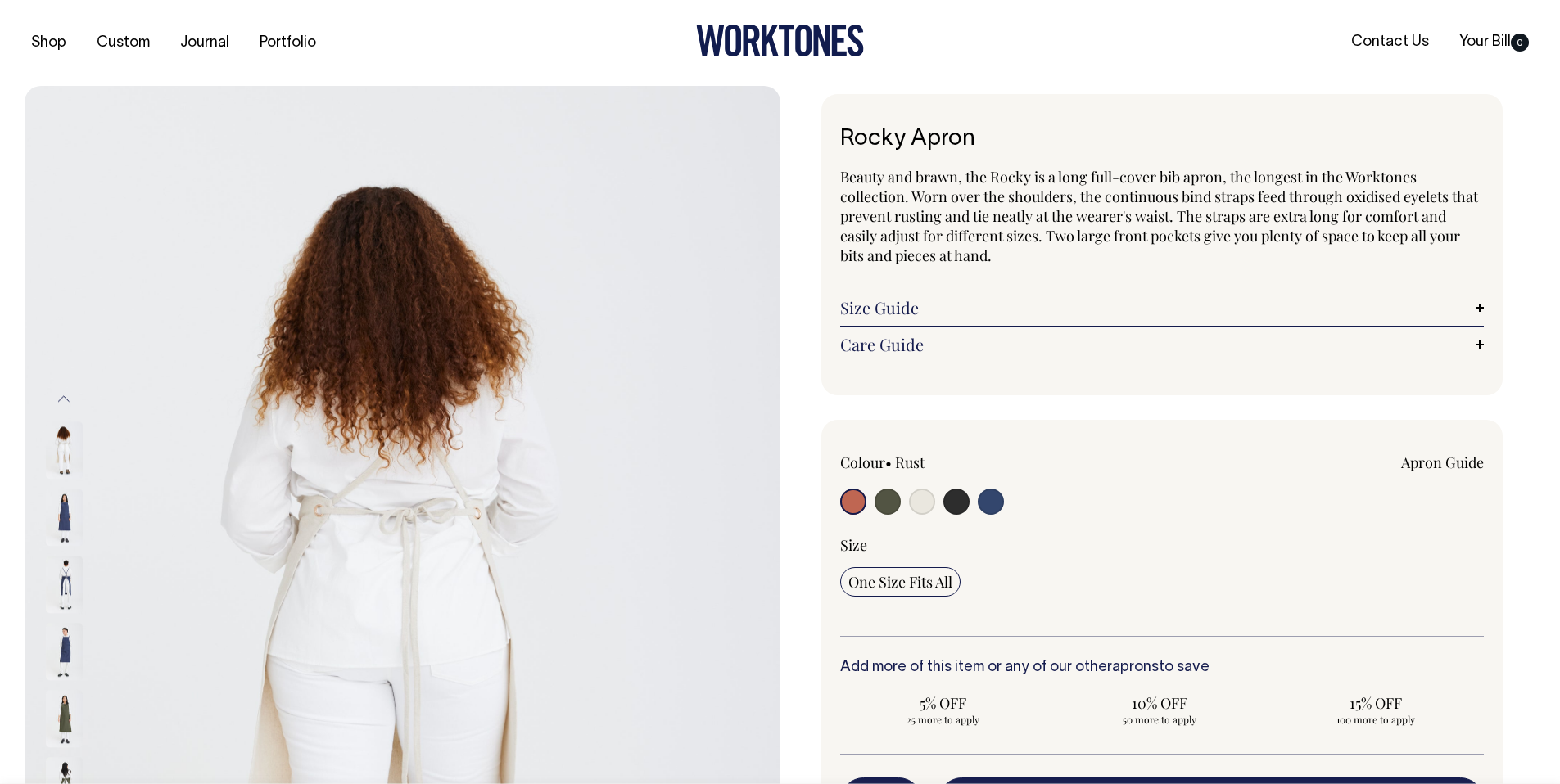
click at [63, 668] on img at bounding box center [64, 652] width 37 height 57
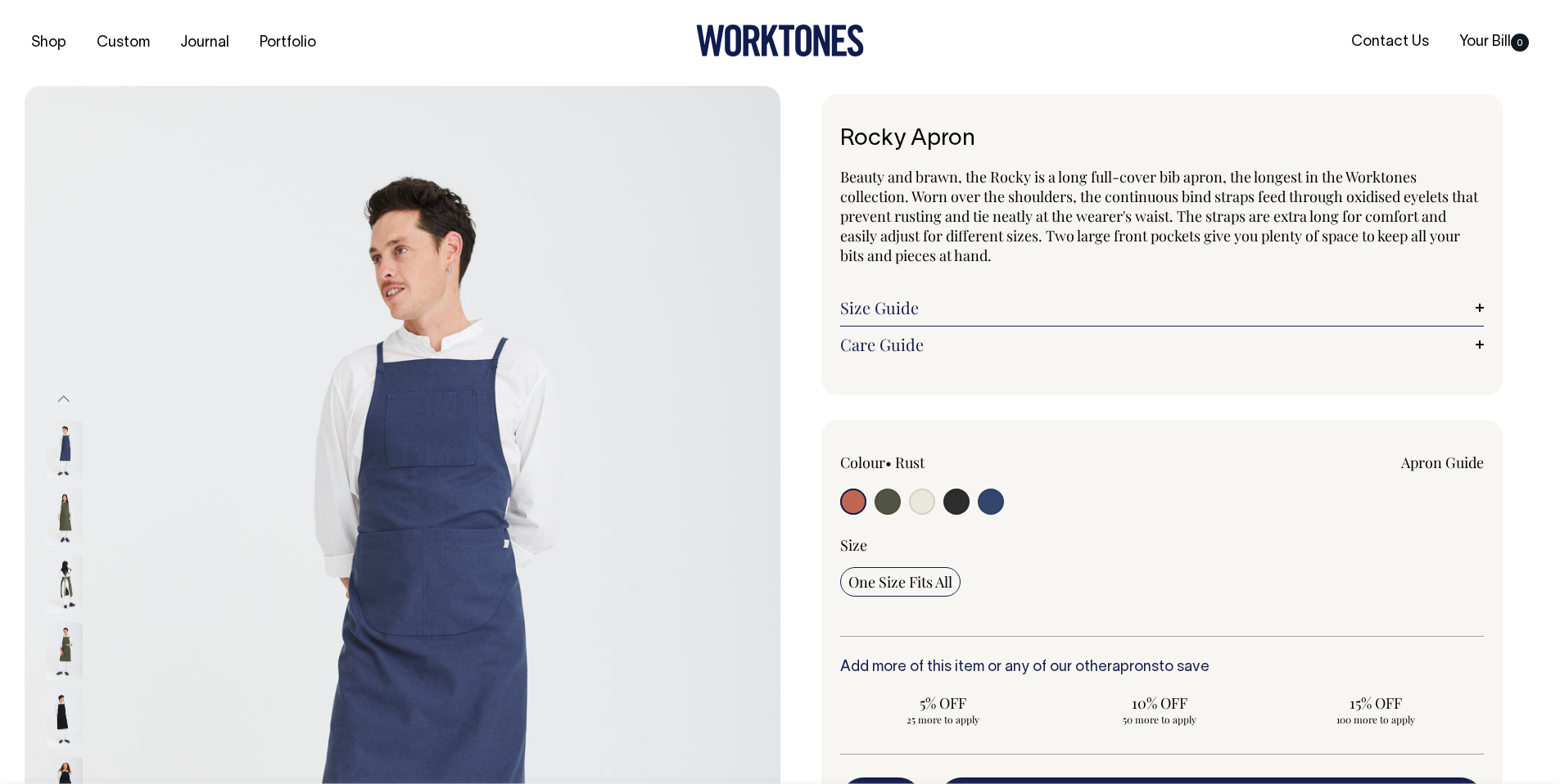
click at [67, 716] on div at bounding box center [86, 720] width 82 height 2753
click at [64, 605] on img at bounding box center [64, 585] width 37 height 57
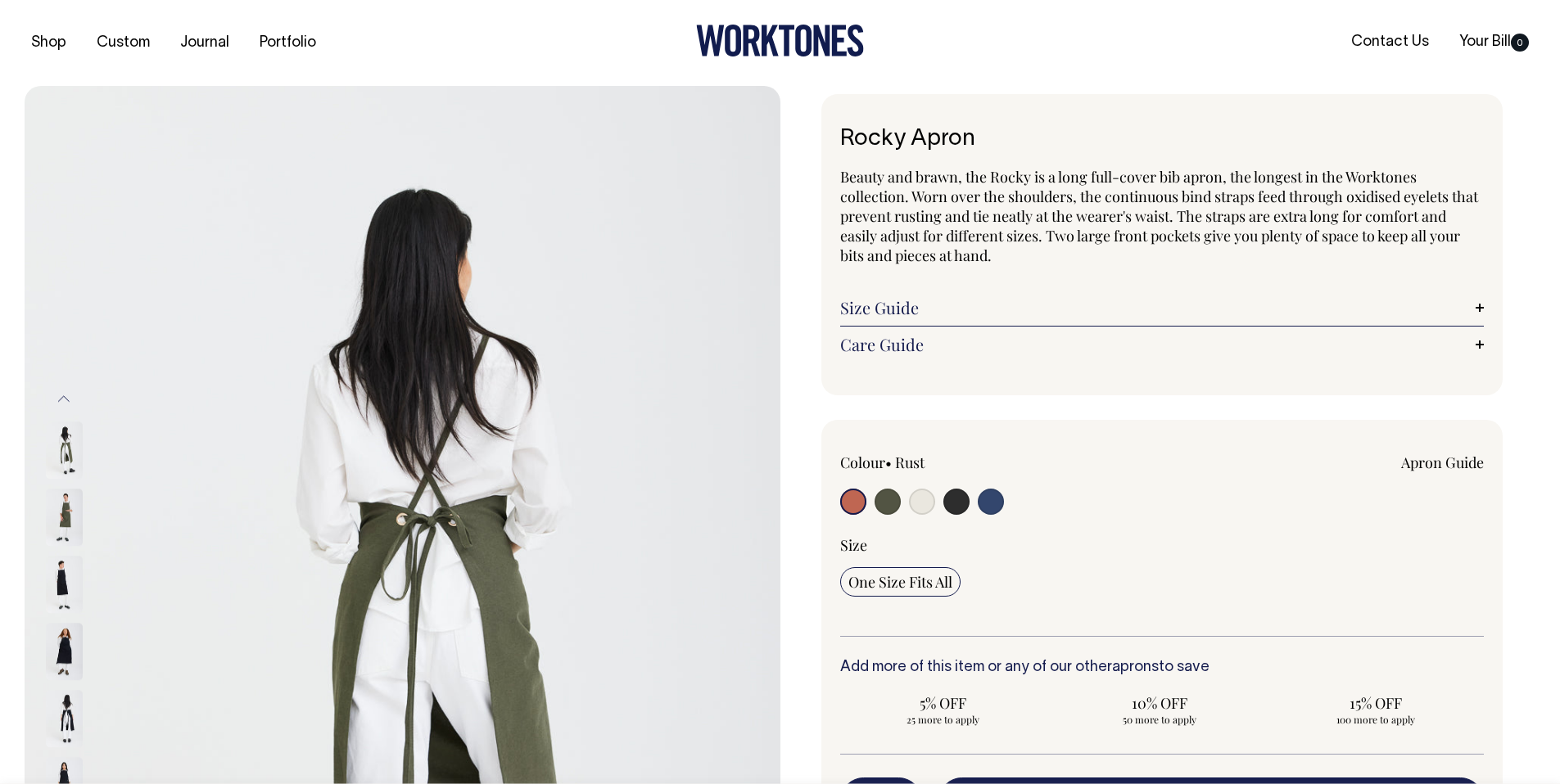
click at [68, 699] on img at bounding box center [64, 720] width 37 height 57
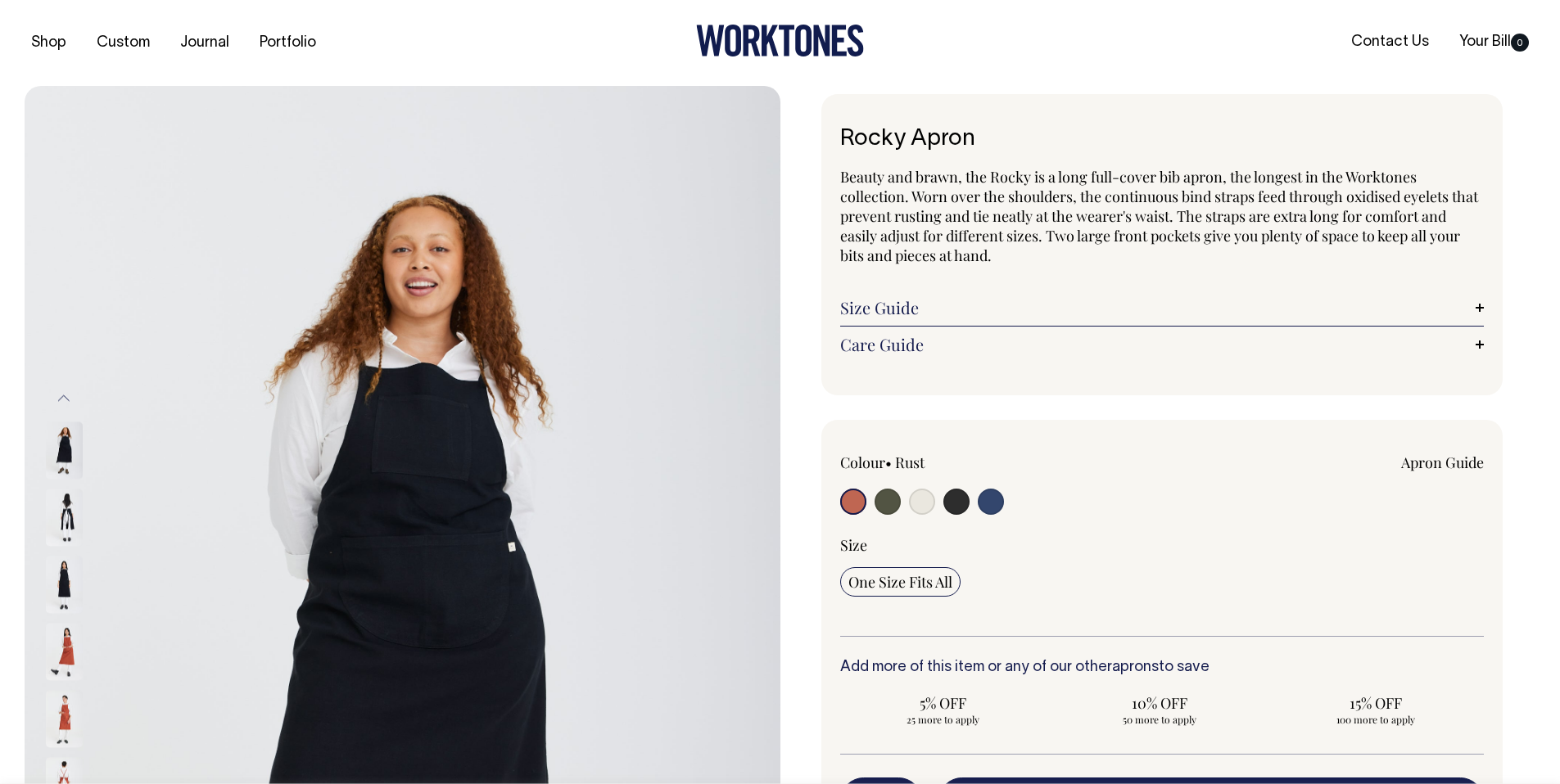
click at [66, 526] on img at bounding box center [64, 517] width 37 height 57
